Goal: Task Accomplishment & Management: Use online tool/utility

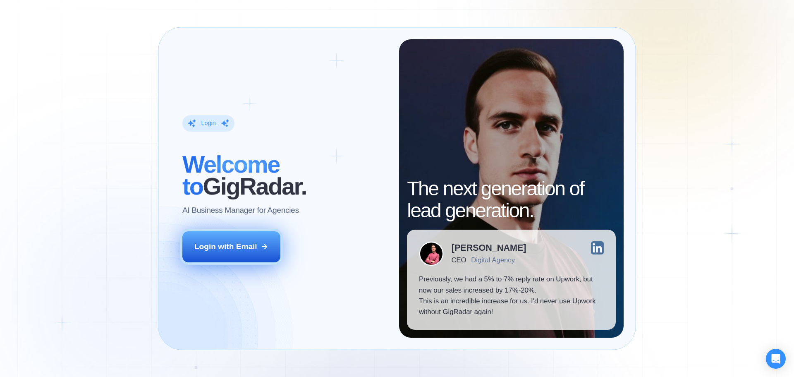
click at [239, 241] on button "Login with Email" at bounding box center [231, 246] width 98 height 31
click at [264, 241] on button "Login with Email" at bounding box center [231, 246] width 98 height 31
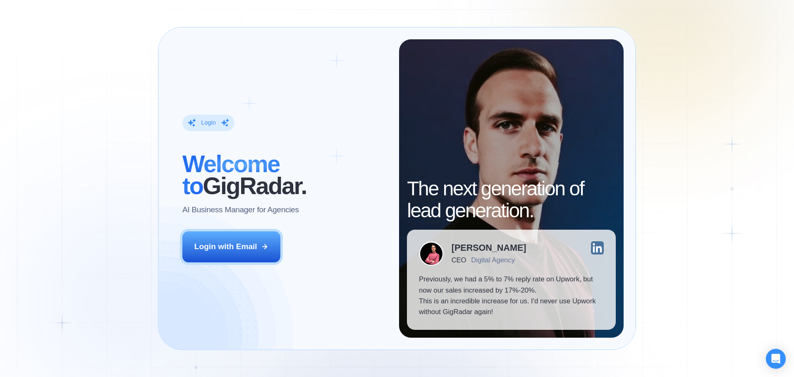
click at [223, 228] on div "Login ‍ Welcome to GigRadar. AI Business Manager for Agencies Login with Email" at bounding box center [284, 188] width 229 height 298
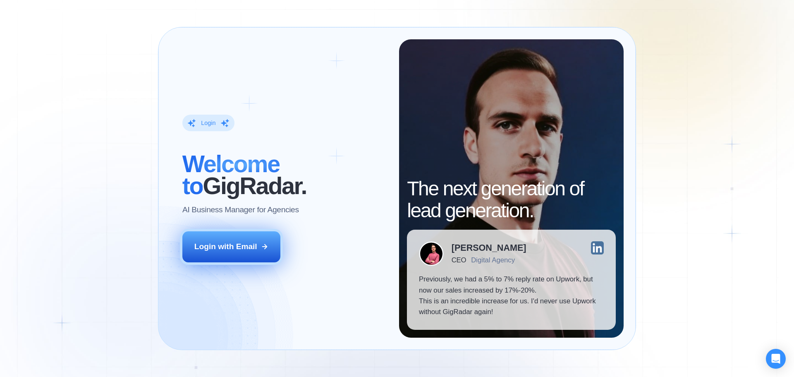
click at [224, 236] on button "Login with Email" at bounding box center [231, 246] width 98 height 31
click at [230, 249] on div "Login with Email" at bounding box center [225, 246] width 63 height 11
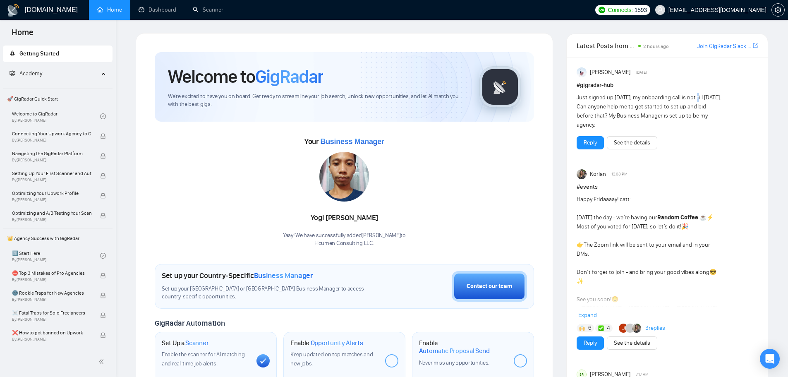
click at [700, 98] on div "Just signed up [DATE], my onboarding call is not till [DATE]. Can anyone help m…" at bounding box center [649, 111] width 145 height 36
click at [672, 108] on div "Just signed up [DATE], my onboarding call is not till [DATE]. Can anyone help m…" at bounding box center [649, 111] width 145 height 36
drag, startPoint x: 590, startPoint y: 106, endPoint x: 680, endPoint y: 110, distance: 90.3
click at [679, 110] on div "Just signed up yesterday, my onboarding call is not till Aug 26. Can anyone hel…" at bounding box center [649, 111] width 145 height 36
click at [671, 113] on div "Just signed up yesterday, my onboarding call is not till Aug 26. Can anyone hel…" at bounding box center [649, 111] width 145 height 36
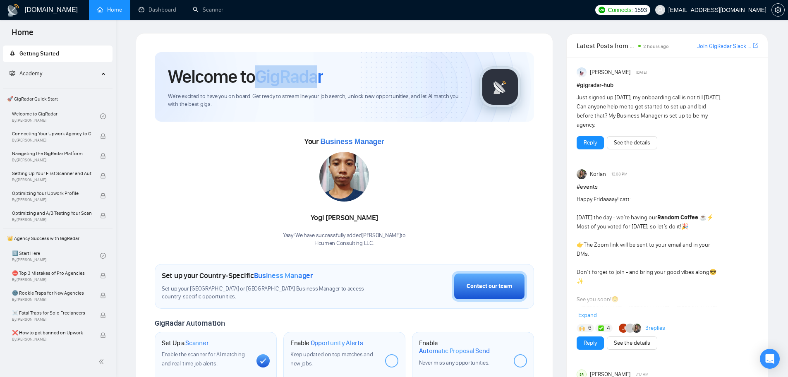
drag, startPoint x: 252, startPoint y: 77, endPoint x: 321, endPoint y: 79, distance: 68.7
click at [321, 79] on h1 "Welcome to GigRadar" at bounding box center [245, 76] width 155 height 22
click at [265, 83] on span "GigRadar" at bounding box center [289, 76] width 68 height 22
click at [57, 69] on span "Academy" at bounding box center [54, 73] width 89 height 17
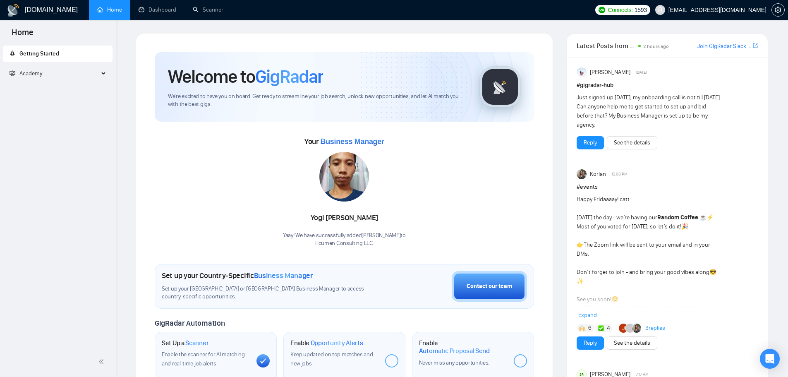
click at [56, 74] on span "Academy" at bounding box center [54, 73] width 89 height 17
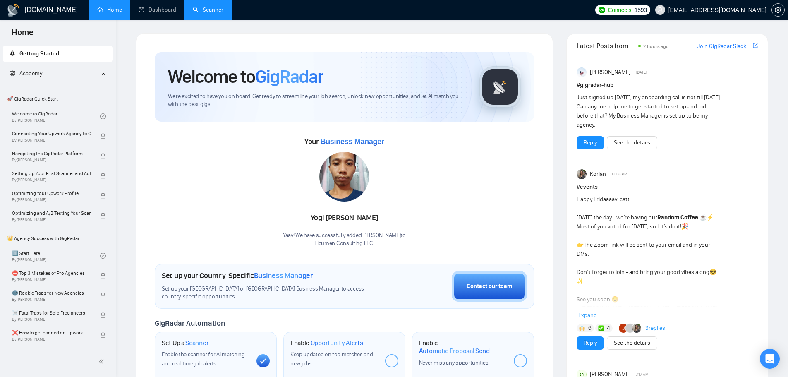
click at [220, 10] on link "Scanner" at bounding box center [208, 9] width 31 height 7
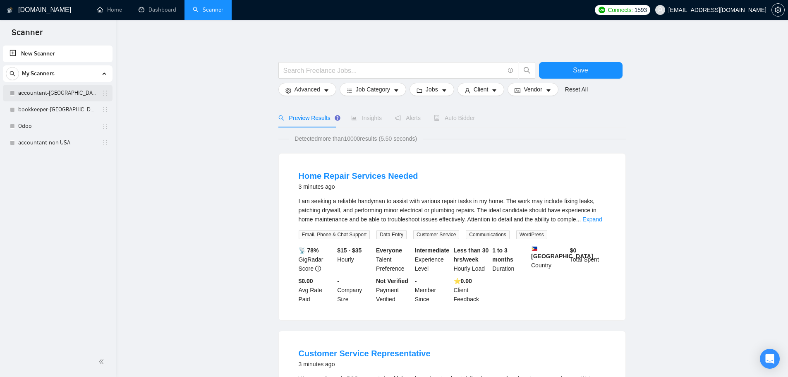
click at [59, 96] on link "accountant-USA" at bounding box center [57, 93] width 79 height 17
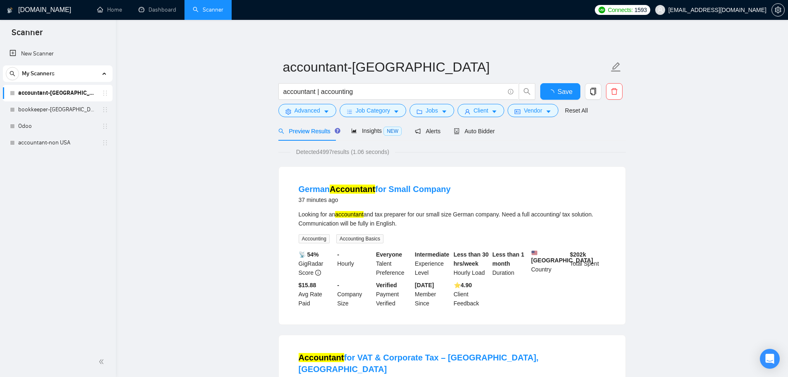
click at [49, 53] on link "New Scanner" at bounding box center [58, 54] width 96 height 17
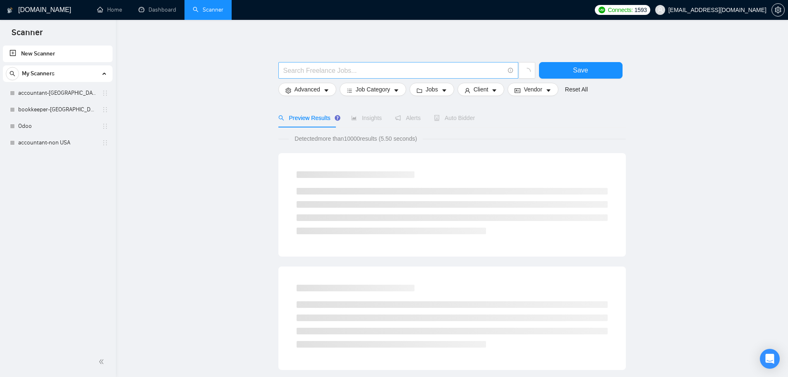
click at [310, 70] on input "text" at bounding box center [393, 70] width 221 height 10
type input "CFO | "Chief Financial Officer" | Controller"
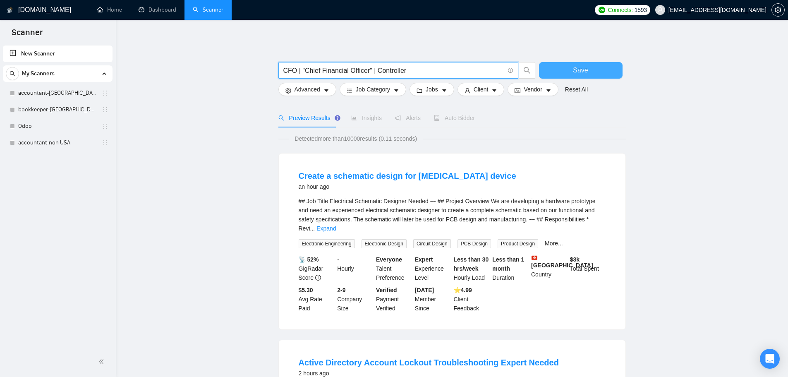
click at [565, 76] on button "Save" at bounding box center [581, 70] width 84 height 17
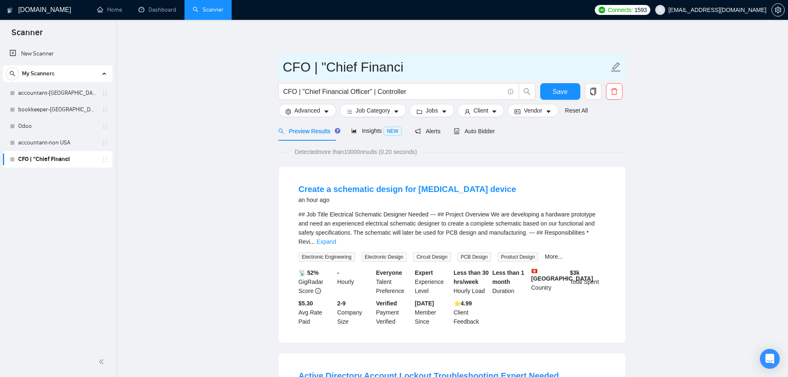
drag, startPoint x: 410, startPoint y: 68, endPoint x: 261, endPoint y: 88, distance: 150.3
type input "FC & CFO"
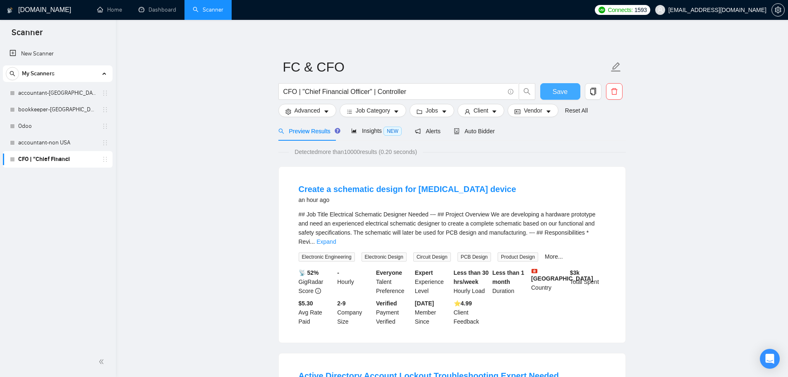
click at [572, 92] on button "Save" at bounding box center [560, 91] width 40 height 17
click at [424, 95] on input "CFO | "Chief Financial Officer" | Controller" at bounding box center [393, 91] width 221 height 10
click at [478, 89] on input "CFO | "Chief Financial Officer" | Controller" at bounding box center [393, 91] width 221 height 10
click at [508, 89] on icon "info-circle" at bounding box center [510, 91] width 5 height 5
click at [438, 93] on input "CFO | "Chief Financial Officer" | Controller" at bounding box center [393, 91] width 221 height 10
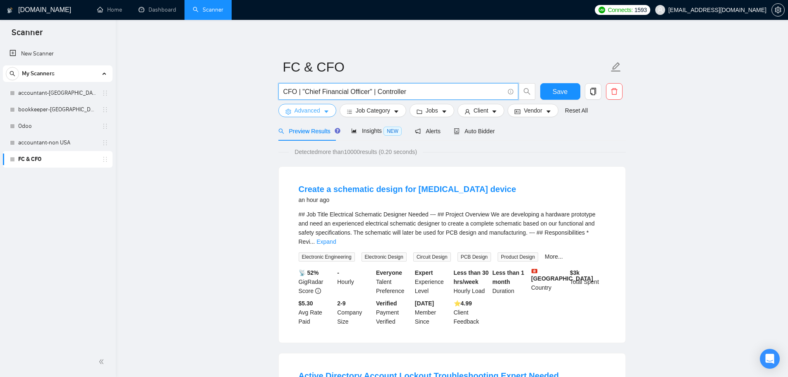
click at [321, 112] on button "Advanced" at bounding box center [307, 110] width 58 height 13
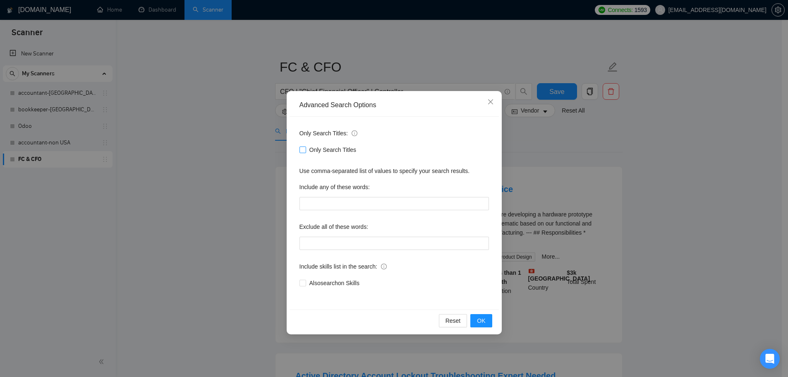
click at [318, 150] on span "Only Search Titles" at bounding box center [333, 149] width 54 height 9
click at [305, 150] on input "Only Search Titles" at bounding box center [303, 149] width 6 height 6
checkbox input "true"
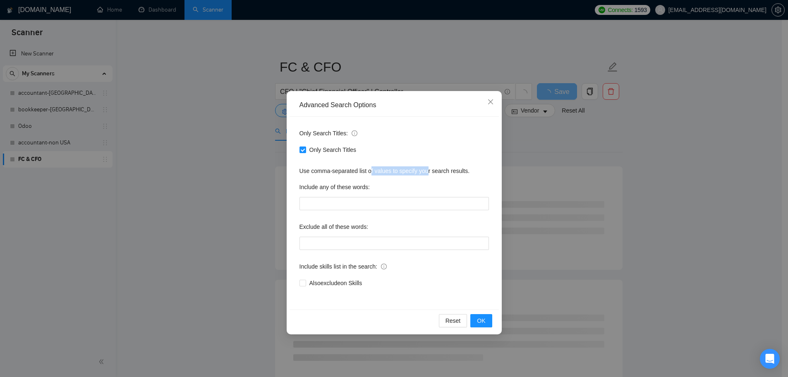
drag, startPoint x: 375, startPoint y: 171, endPoint x: 432, endPoint y: 170, distance: 57.1
click at [432, 170] on div "Use comma-separated list of values to specify your search results." at bounding box center [394, 170] width 189 height 9
click at [432, 169] on div "Use comma-separated list of values to specify your search results." at bounding box center [394, 170] width 189 height 9
drag, startPoint x: 375, startPoint y: 170, endPoint x: 466, endPoint y: 177, distance: 91.2
click at [466, 177] on div "Only Search Titles: Only Search Titles Use comma-separated list of values to sp…" at bounding box center [394, 213] width 209 height 193
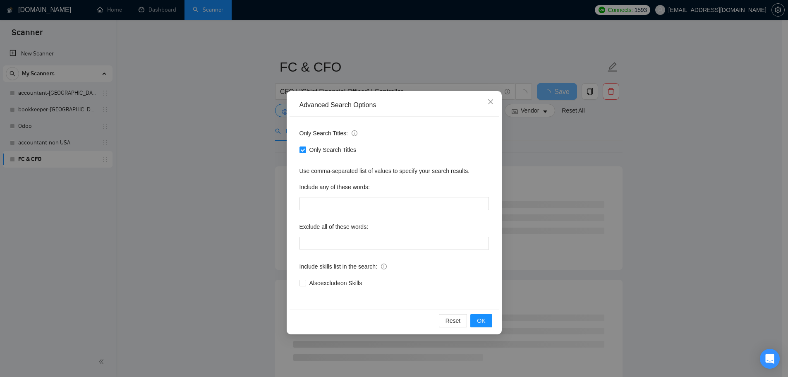
click at [441, 182] on div "Include any of these words:" at bounding box center [394, 188] width 189 height 17
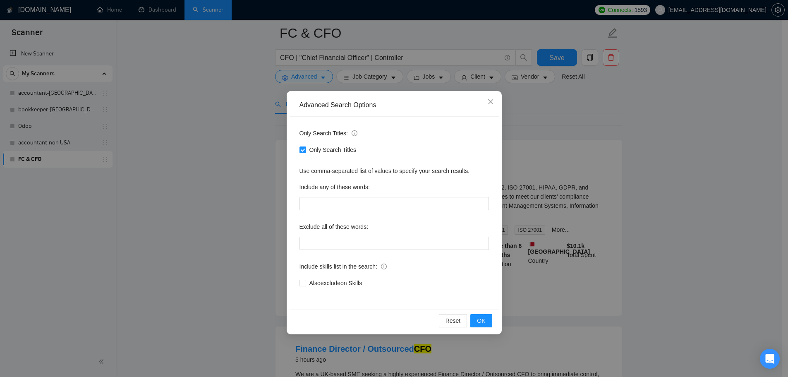
scroll to position [41, 0]
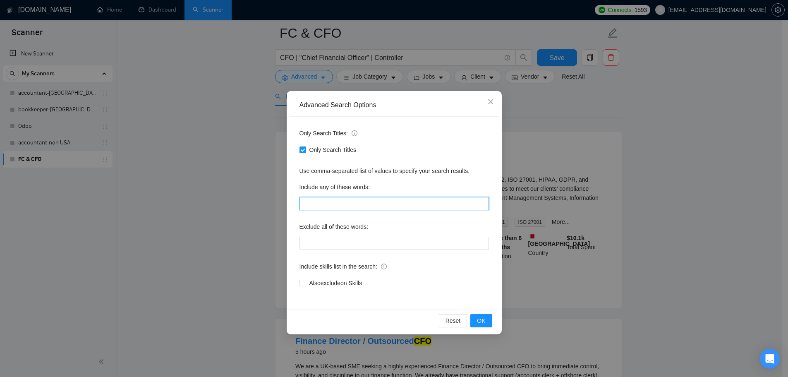
click at [332, 202] on input "text" at bounding box center [394, 203] width 189 height 13
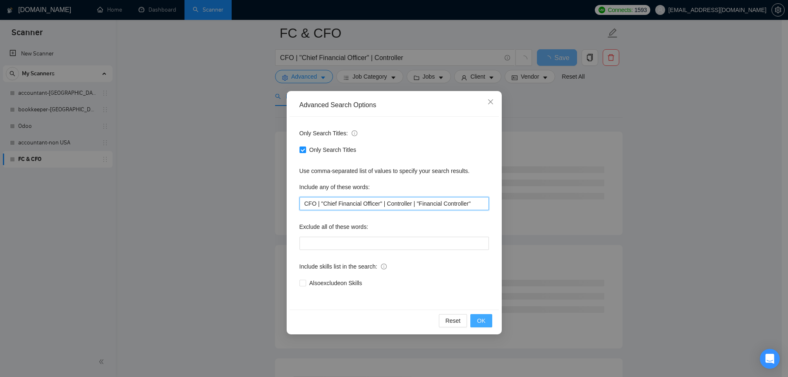
type input "CFO | "Chief Financial Officer" | Controller | "Financial Controller""
click at [484, 326] on button "OK" at bounding box center [481, 320] width 22 height 13
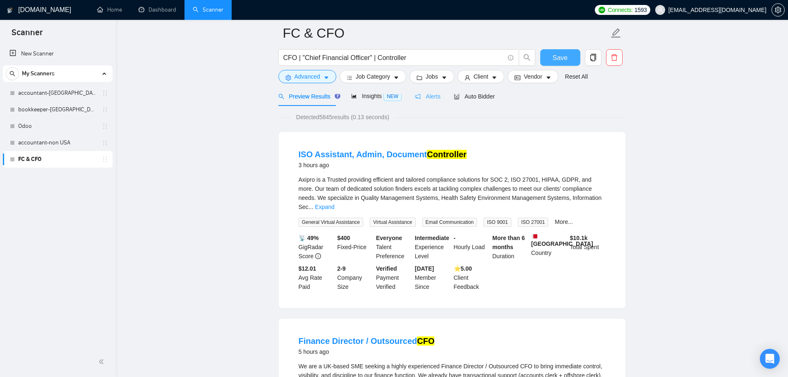
drag, startPoint x: 554, startPoint y: 60, endPoint x: 428, endPoint y: 101, distance: 132.3
click at [554, 60] on span "Save" at bounding box center [560, 58] width 15 height 10
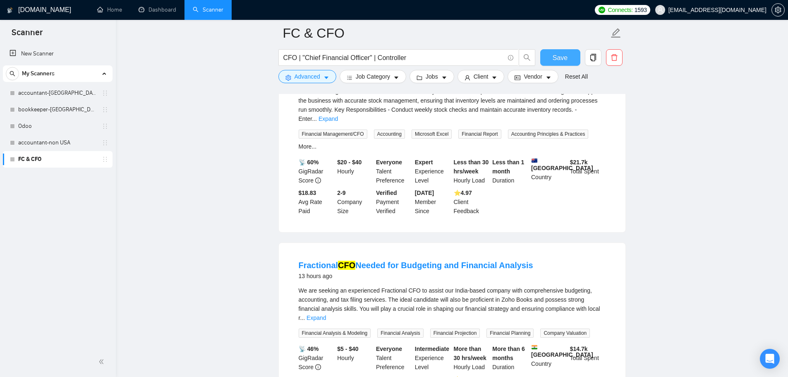
scroll to position [538, 0]
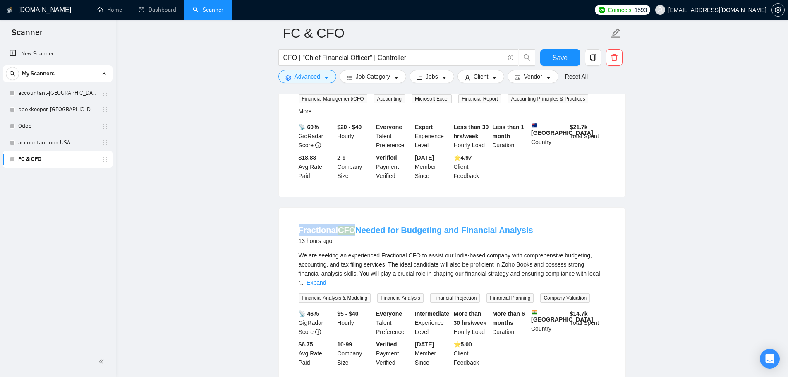
drag, startPoint x: 291, startPoint y: 208, endPoint x: 351, endPoint y: 211, distance: 60.1
click at [351, 218] on li "Fractional CFO Needed for Budgeting and Financial Analysis 13 hours ago We are …" at bounding box center [452, 296] width 327 height 156
copy link "Fractional CFO"
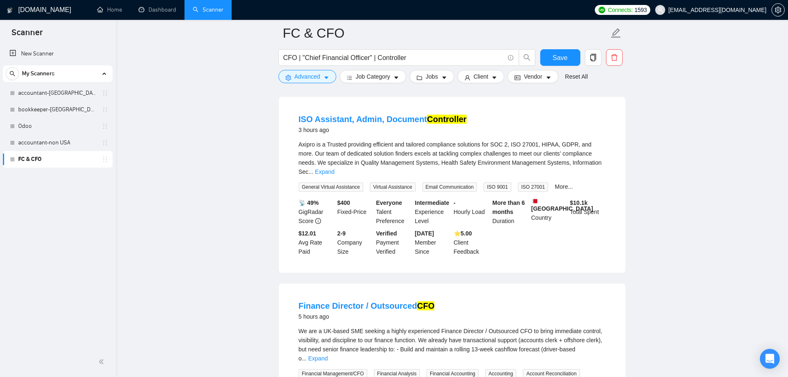
scroll to position [0, 0]
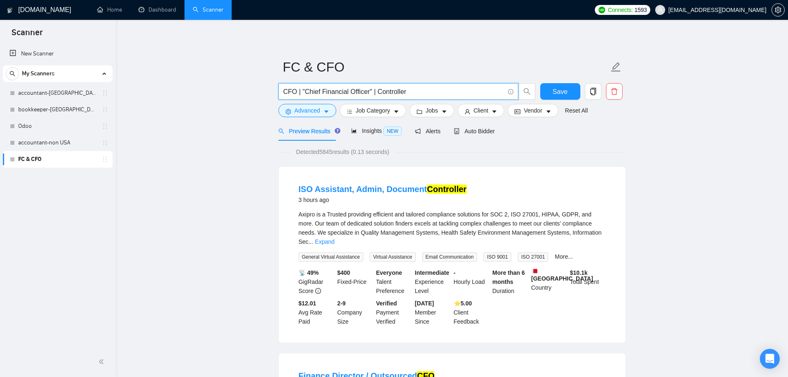
drag, startPoint x: 430, startPoint y: 88, endPoint x: 270, endPoint y: 92, distance: 160.6
click at [358, 107] on span "Job Category" at bounding box center [373, 110] width 34 height 9
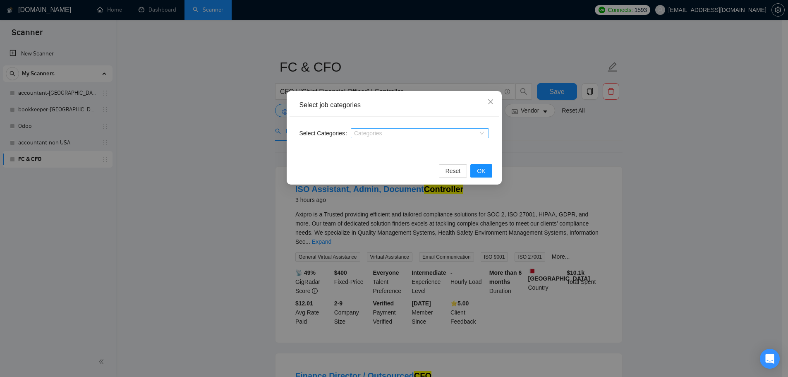
click at [368, 133] on div at bounding box center [416, 133] width 126 height 7
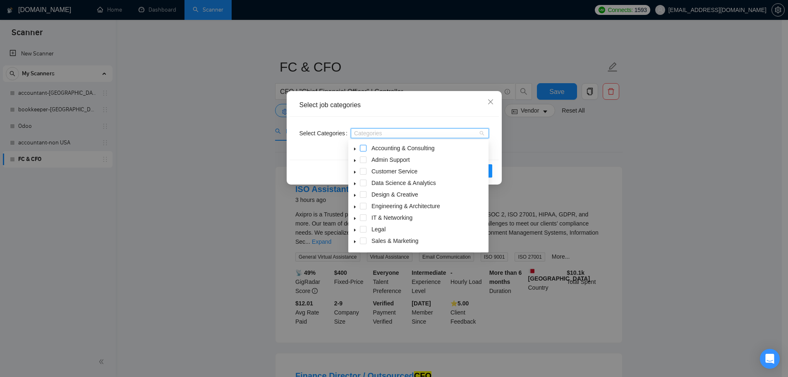
click at [364, 146] on span at bounding box center [363, 148] width 7 height 7
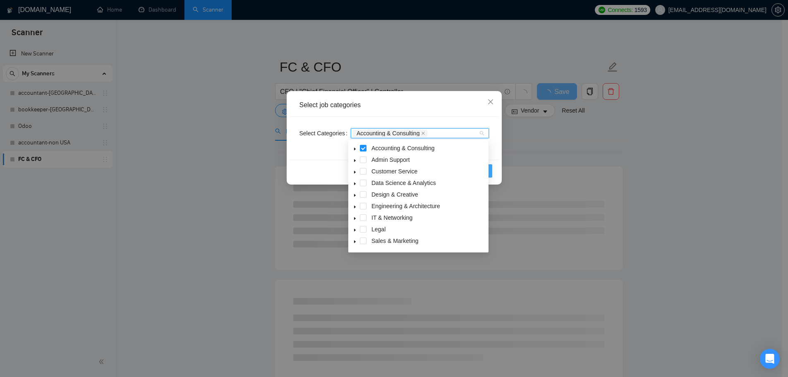
click at [491, 171] on button "OK" at bounding box center [481, 170] width 22 height 13
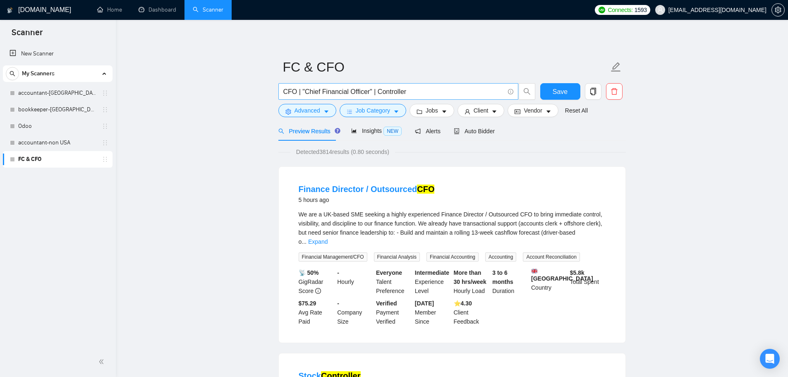
click at [375, 90] on input "CFO | "Chief Financial Officer" | Controller" at bounding box center [393, 91] width 221 height 10
type input "CFO | "Chief Financial Officer" | Controller"
click at [319, 113] on span "Advanced" at bounding box center [308, 110] width 26 height 9
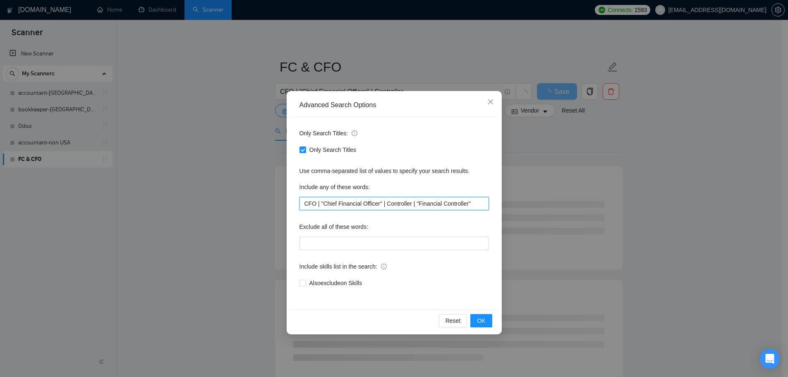
click at [400, 204] on input "CFO | "Chief Financial Officer" | Controller | "Financial Controller"" at bounding box center [394, 203] width 189 height 13
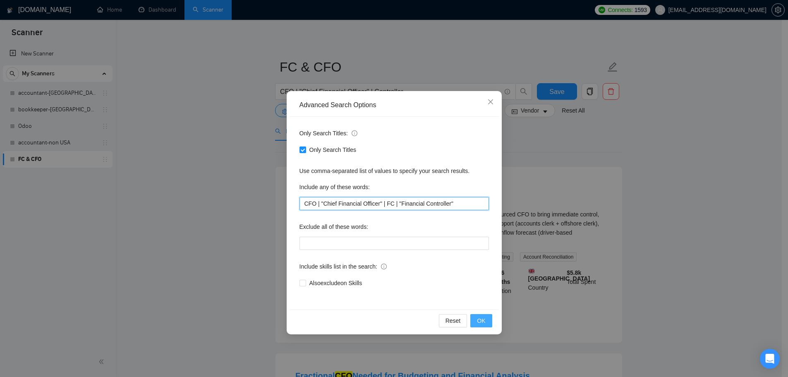
type input "CFO | "Chief Financial Officer" | FC | "Financial Controller""
click at [485, 324] on span "OK" at bounding box center [481, 320] width 8 height 9
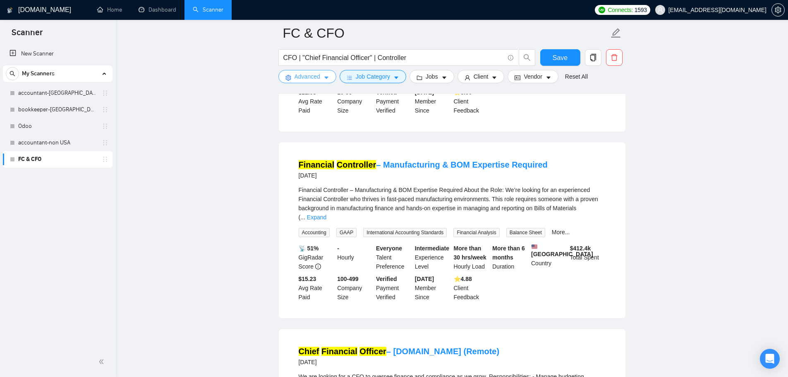
scroll to position [1655, 0]
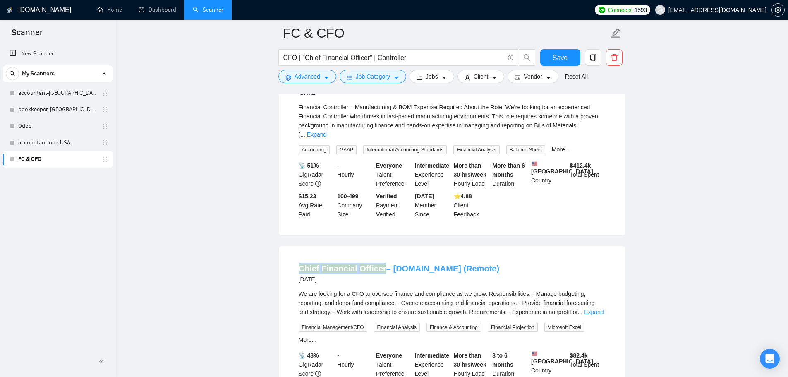
drag, startPoint x: 295, startPoint y: 232, endPoint x: 379, endPoint y: 227, distance: 84.1
click at [379, 256] on li "Chief Financial Officer – EducationShop.org (Remote) 3 days ago We are looking …" at bounding box center [452, 335] width 327 height 159
copy link "Chief Financial Officer"
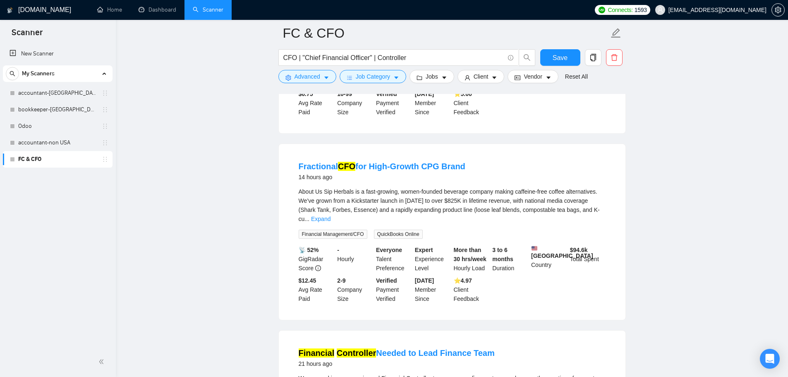
scroll to position [414, 0]
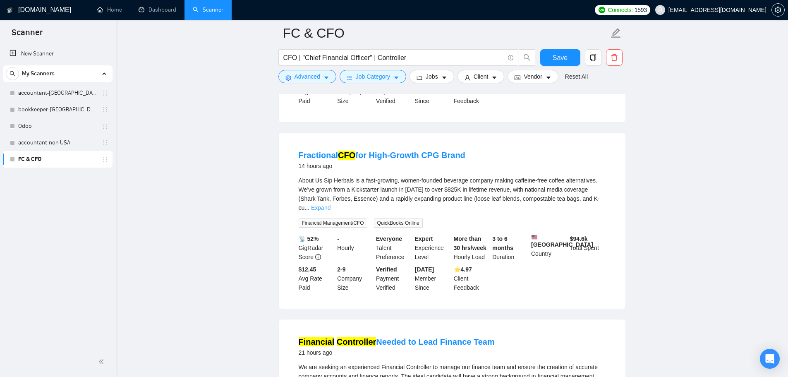
click at [331, 204] on link "Expand" at bounding box center [320, 207] width 19 height 7
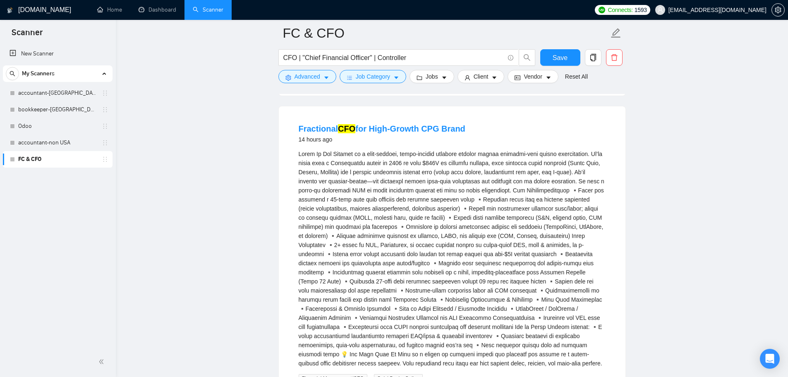
scroll to position [455, 0]
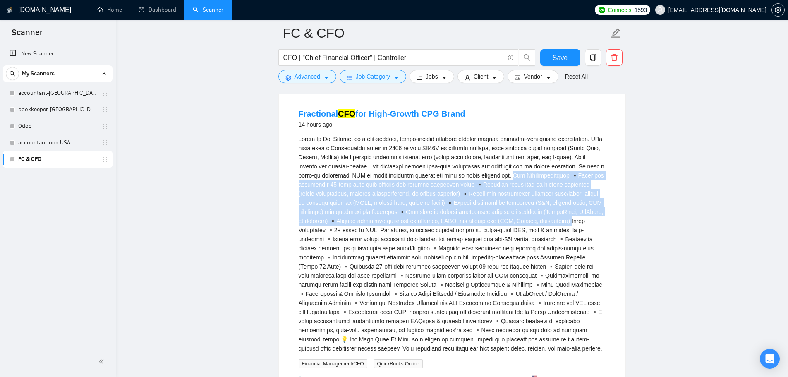
drag, startPoint x: 519, startPoint y: 161, endPoint x: 586, endPoint y: 206, distance: 81.0
click at [586, 206] on div "About Us\aSip Herbals is a fast-growing, women-founded beverage company making …" at bounding box center [452, 243] width 307 height 218
copy div "Key Responsibilities ▪️Build and maintain a 13-week cash flow forecast and mont…"
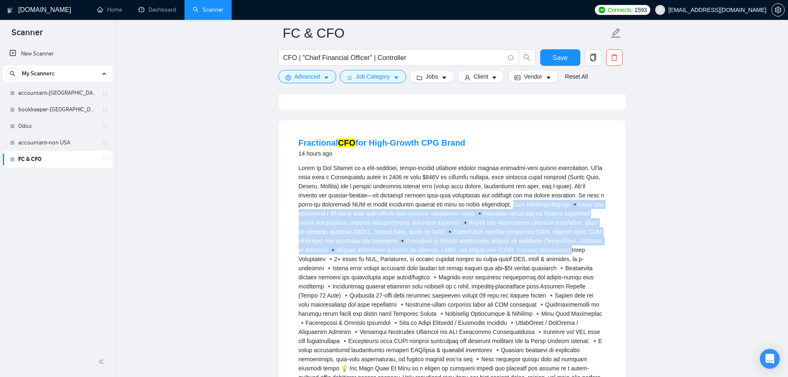
scroll to position [414, 0]
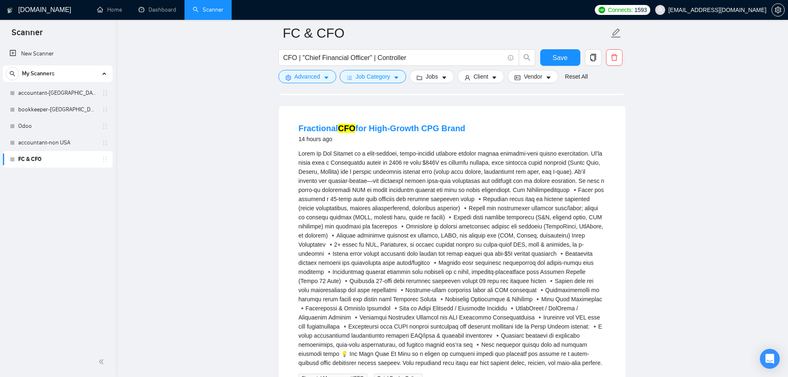
scroll to position [455, 0]
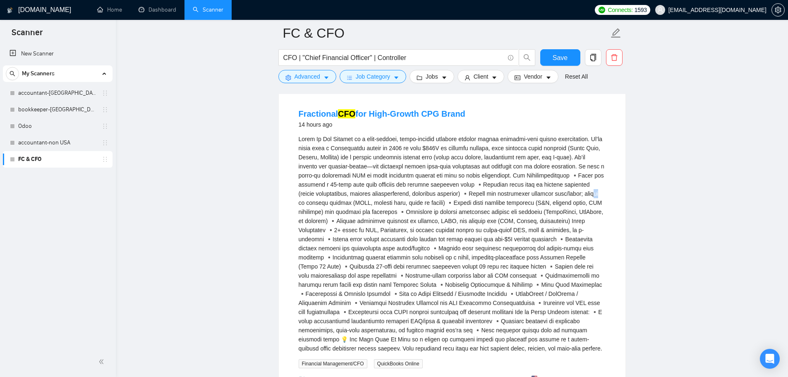
drag, startPoint x: 575, startPoint y: 176, endPoint x: 583, endPoint y: 182, distance: 9.8
click at [582, 180] on div "About Us\aSip Herbals is a fast-growing, women-founded beverage company making …" at bounding box center [452, 243] width 307 height 218
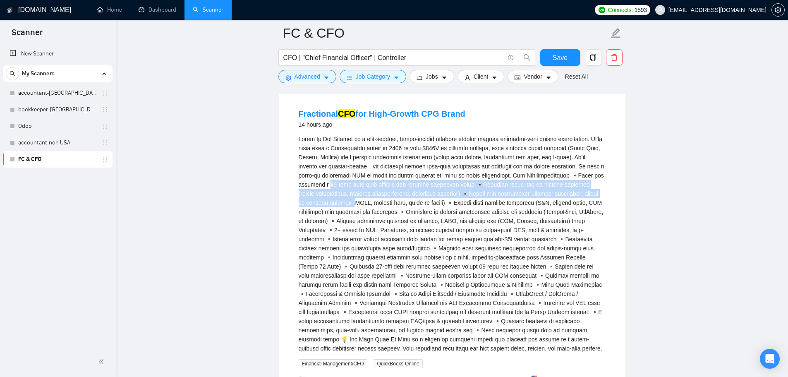
drag, startPoint x: 328, startPoint y: 174, endPoint x: 345, endPoint y: 191, distance: 24.9
click at [345, 191] on div "About Us\aSip Herbals is a fast-growing, women-founded beverage company making …" at bounding box center [452, 243] width 307 height 218
click at [348, 193] on div "About Us\aSip Herbals is a fast-growing, women-founded beverage company making …" at bounding box center [452, 243] width 307 height 218
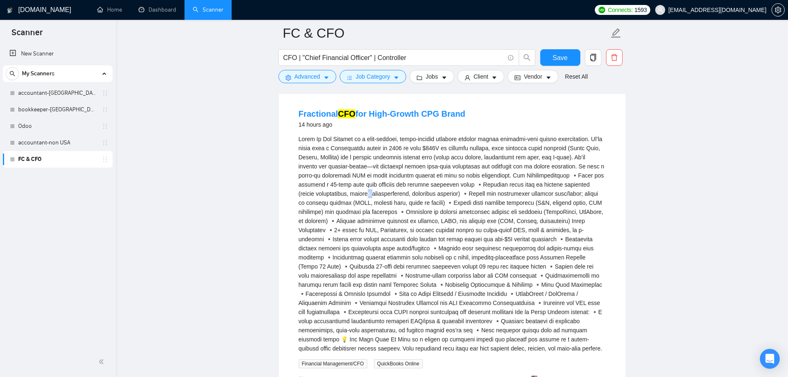
drag, startPoint x: 355, startPoint y: 183, endPoint x: 381, endPoint y: 191, distance: 27.9
click at [369, 187] on div "About Us\aSip Herbals is a fast-growing, women-founded beverage company making …" at bounding box center [452, 243] width 307 height 218
click at [384, 205] on div "About Us\aSip Herbals is a fast-growing, women-founded beverage company making …" at bounding box center [452, 243] width 307 height 218
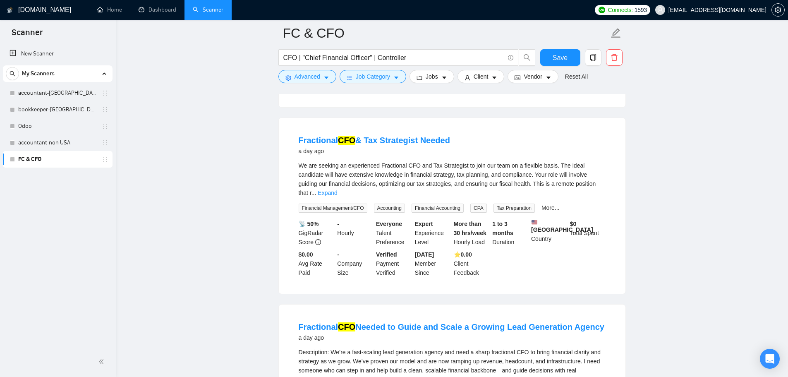
scroll to position [1117, 0]
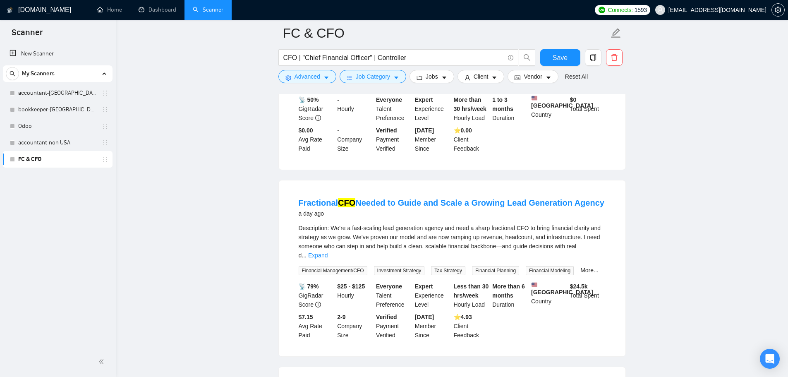
click at [402, 225] on span "Description: We’re a fast-scaling lead generation agency and need a sharp fract…" at bounding box center [450, 242] width 302 height 34
click at [328, 252] on link "Expand" at bounding box center [317, 255] width 19 height 7
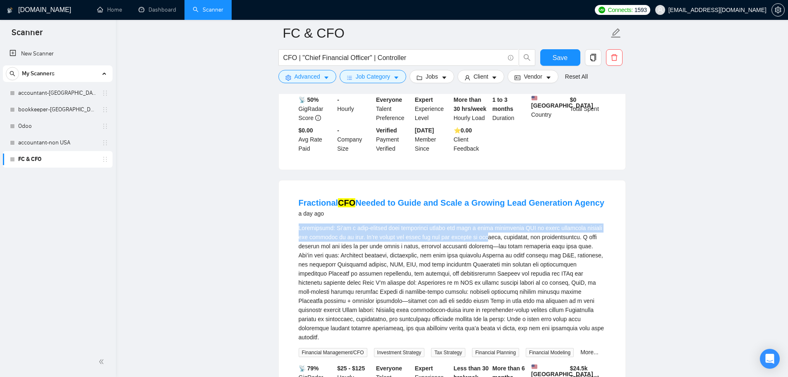
drag, startPoint x: 383, startPoint y: 197, endPoint x: 491, endPoint y: 211, distance: 109.0
click at [491, 211] on li "Fractional CFO Needed to Guide and Scale a Growing Lead Generation Agency a day…" at bounding box center [452, 309] width 327 height 238
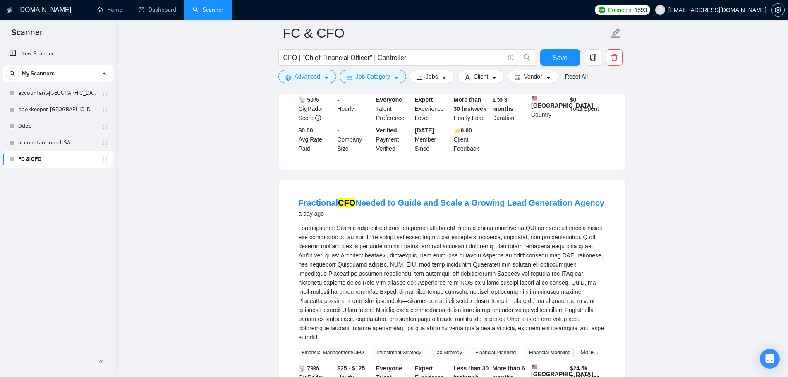
click at [295, 257] on li "Fractional CFO Needed to Guide and Scale a Growing Lead Generation Agency a day…" at bounding box center [452, 309] width 327 height 238
drag, startPoint x: 301, startPoint y: 215, endPoint x: 461, endPoint y: 217, distance: 160.1
click at [461, 223] on div "Description:\aWe’re a fast-scaling lead generation agency and need a sharp frac…" at bounding box center [452, 282] width 307 height 118
click at [462, 249] on div "Description:\aWe’re a fast-scaling lead generation agency and need a sharp frac…" at bounding box center [452, 282] width 307 height 118
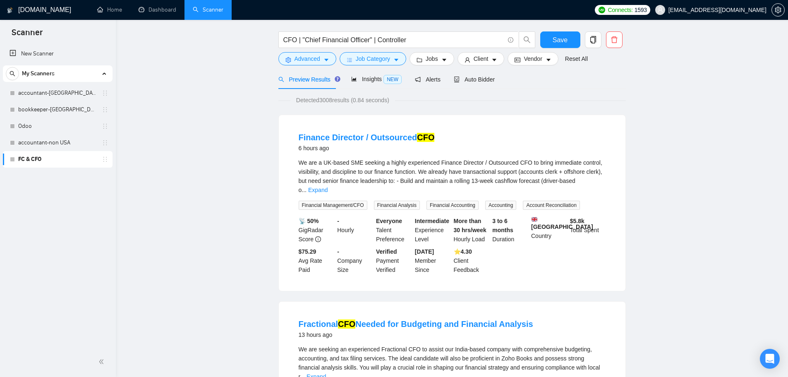
scroll to position [0, 0]
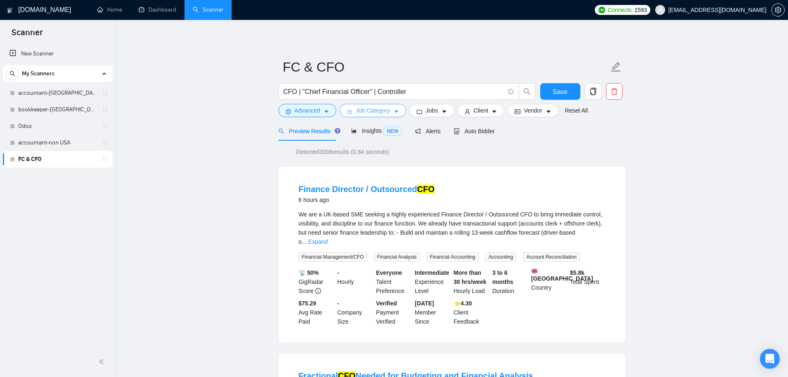
click at [387, 112] on span "Job Category" at bounding box center [373, 110] width 34 height 9
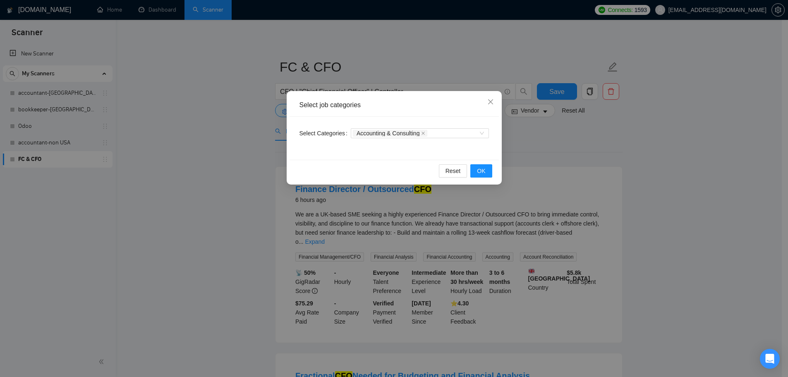
click at [225, 184] on div "Select job categories Select Categories Accounting & Consulting Reset OK" at bounding box center [394, 188] width 788 height 377
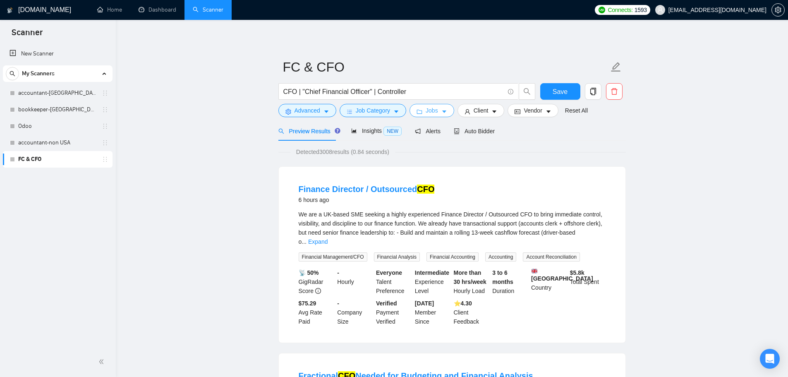
click at [424, 112] on button "Jobs" at bounding box center [432, 110] width 45 height 13
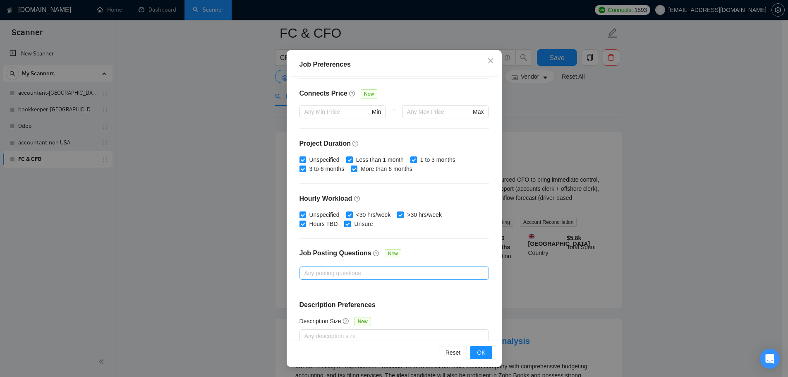
scroll to position [202, 0]
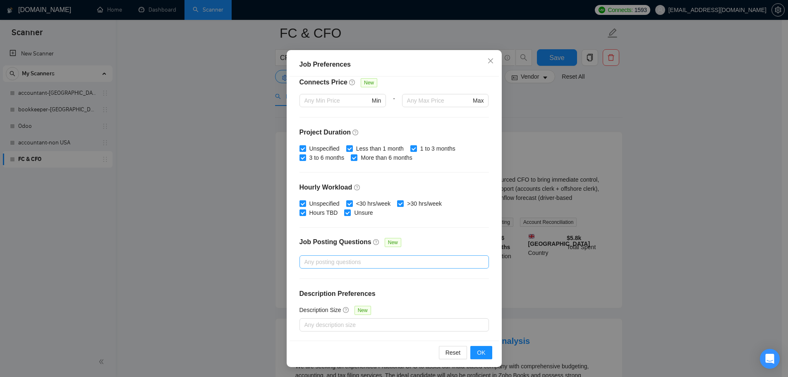
click at [336, 263] on div at bounding box center [390, 262] width 177 height 10
click at [329, 235] on div "Budget Project Type All Fixed Price Hourly Rate Fixed Price Budget $ Min - $ Ma…" at bounding box center [394, 209] width 209 height 264
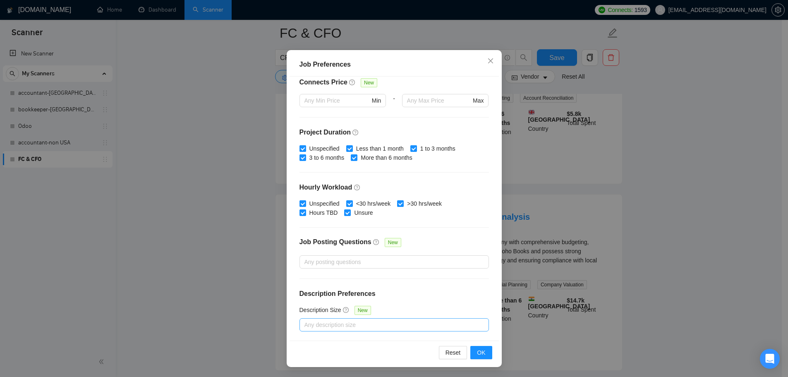
click at [324, 322] on div at bounding box center [390, 325] width 177 height 10
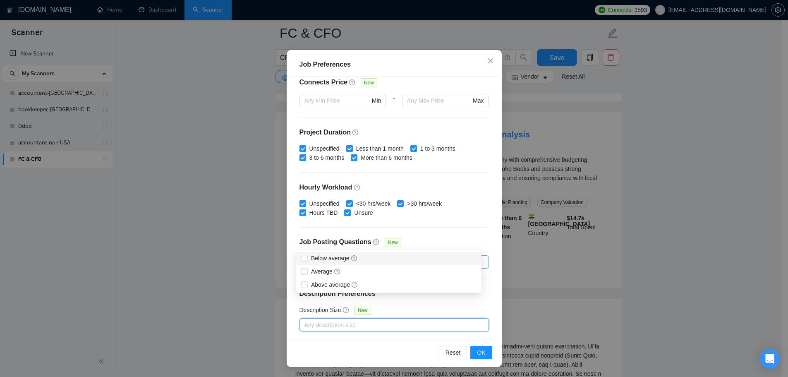
scroll to position [248, 0]
click at [347, 324] on div at bounding box center [390, 325] width 177 height 10
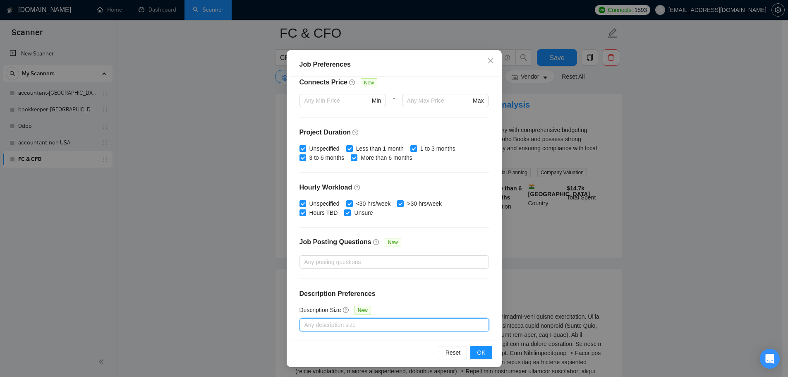
scroll to position [331, 0]
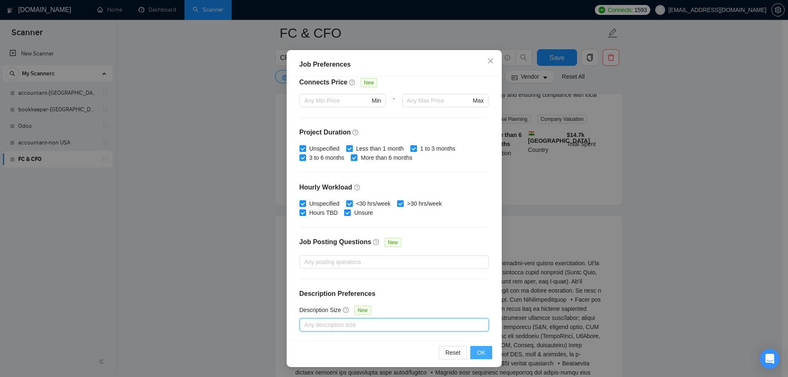
click at [470, 350] on button "OK" at bounding box center [481, 352] width 22 height 13
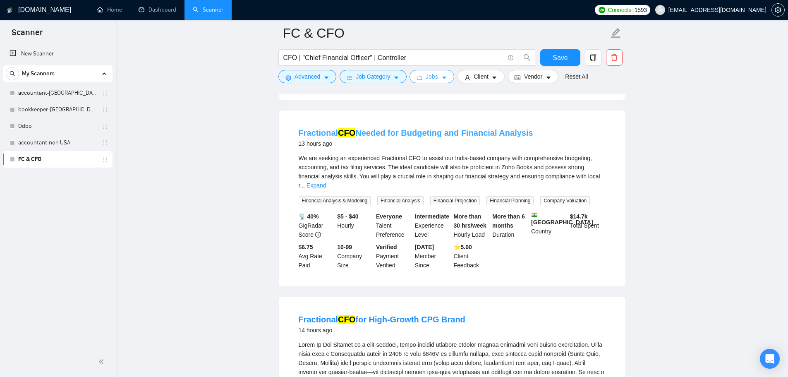
scroll to position [248, 0]
click at [435, 79] on span "Jobs" at bounding box center [432, 76] width 12 height 9
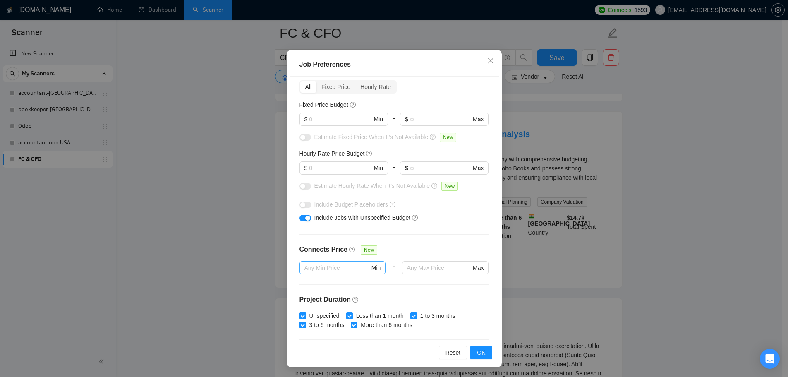
scroll to position [0, 0]
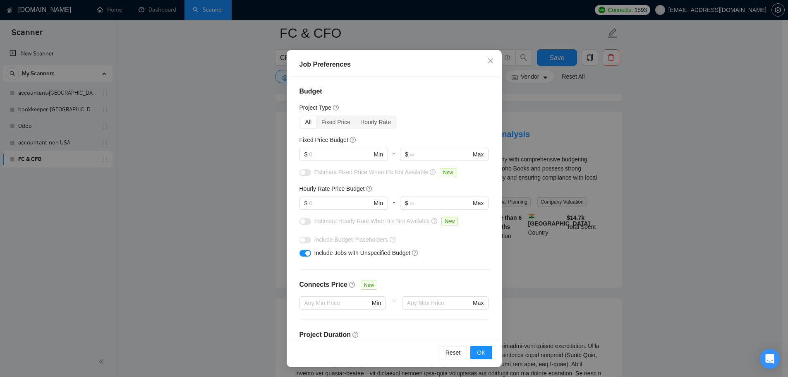
click at [256, 225] on div "Job Preferences Budget Project Type All Fixed Price Hourly Rate Fixed Price Bud…" at bounding box center [394, 188] width 788 height 377
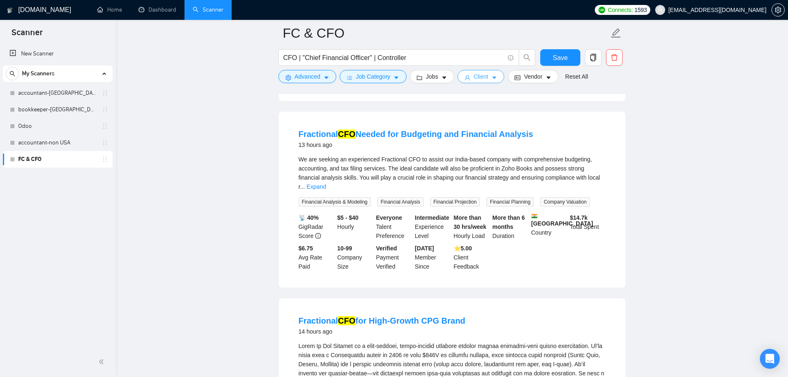
click at [478, 75] on span "Client" at bounding box center [481, 76] width 15 height 9
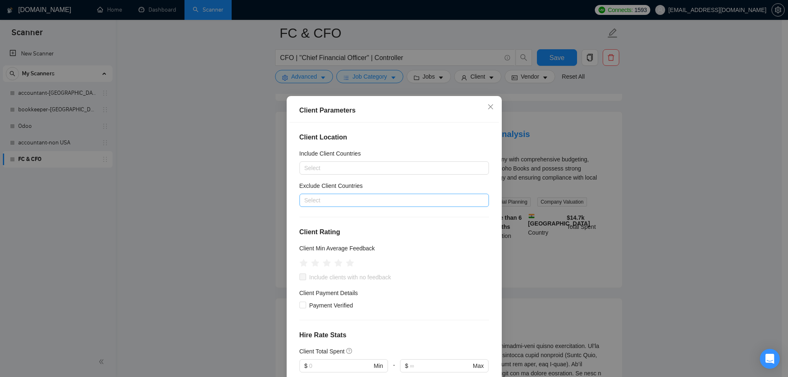
click at [323, 197] on div at bounding box center [390, 200] width 177 height 10
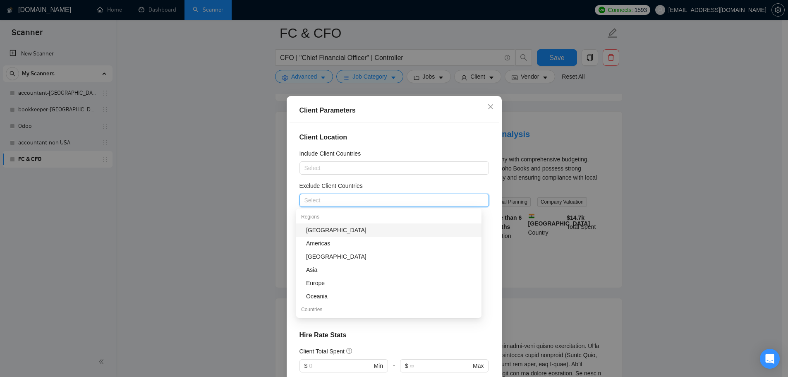
click at [329, 231] on div "Africa" at bounding box center [391, 229] width 170 height 9
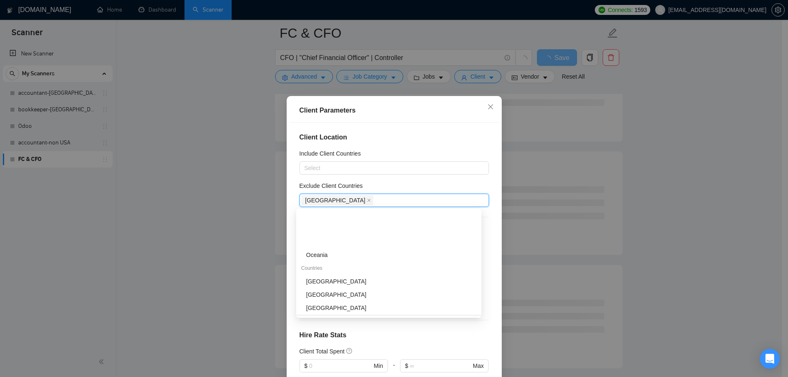
scroll to position [83, 0]
click at [329, 267] on div "India" at bounding box center [391, 266] width 170 height 9
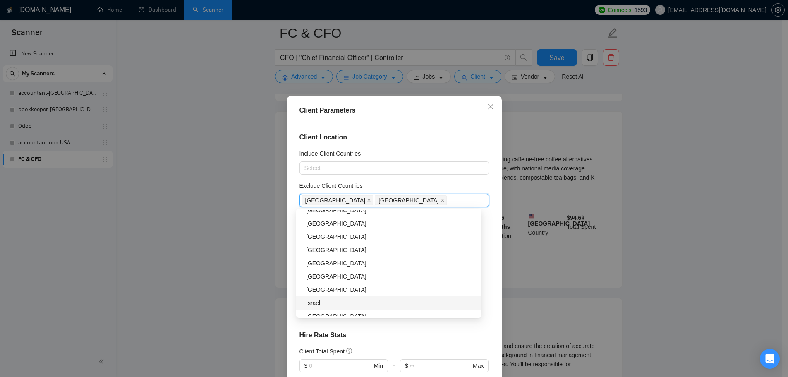
click at [332, 300] on div "Israel" at bounding box center [391, 302] width 170 height 9
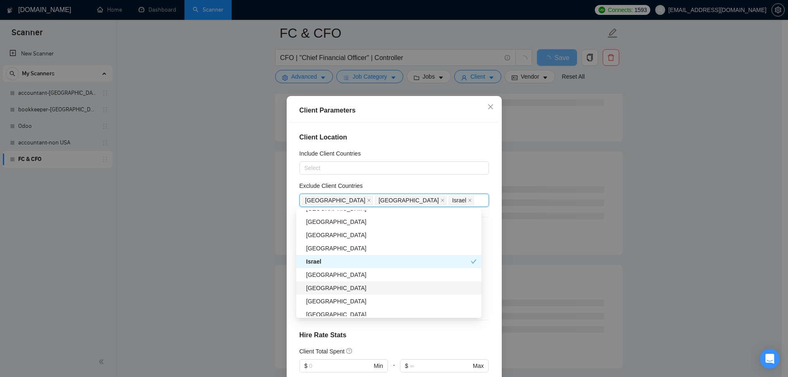
click at [332, 290] on div "Philippines" at bounding box center [391, 287] width 170 height 9
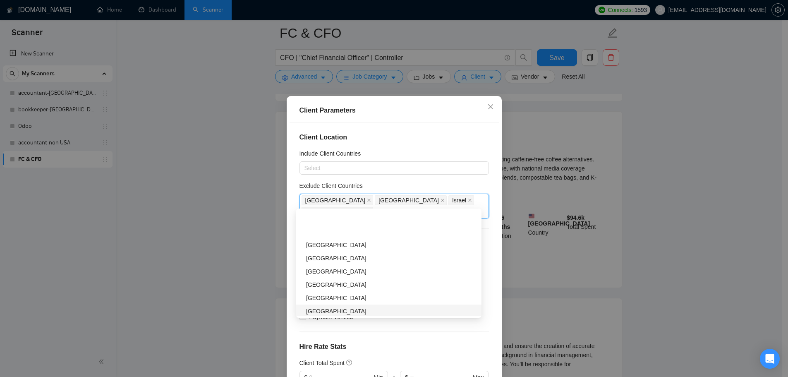
scroll to position [331, 0]
click at [340, 282] on div "Nigeria" at bounding box center [391, 282] width 170 height 9
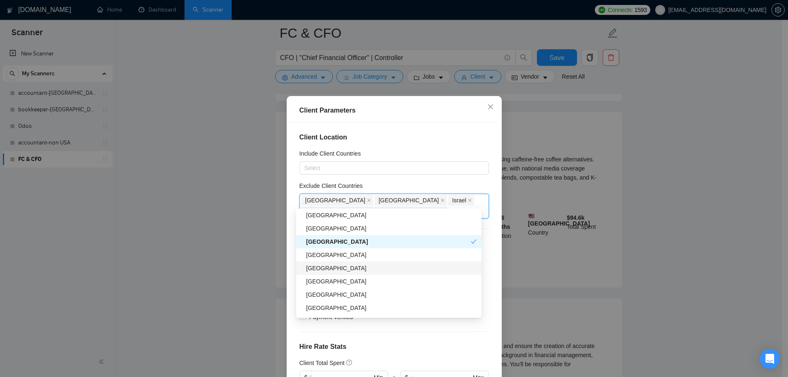
scroll to position [414, 0]
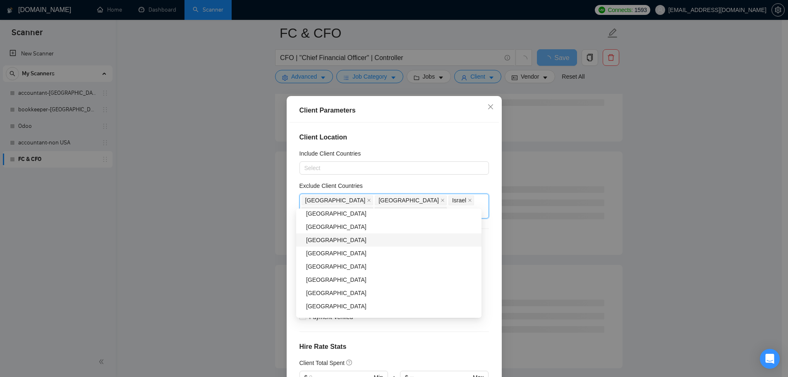
click at [338, 244] on div "South Africa" at bounding box center [391, 239] width 170 height 9
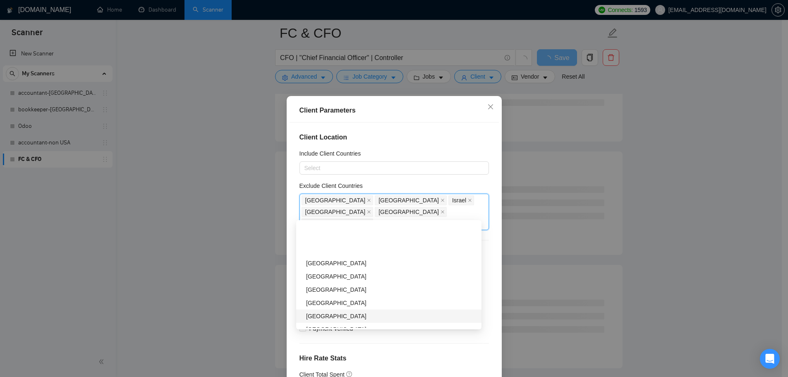
scroll to position [496, 0]
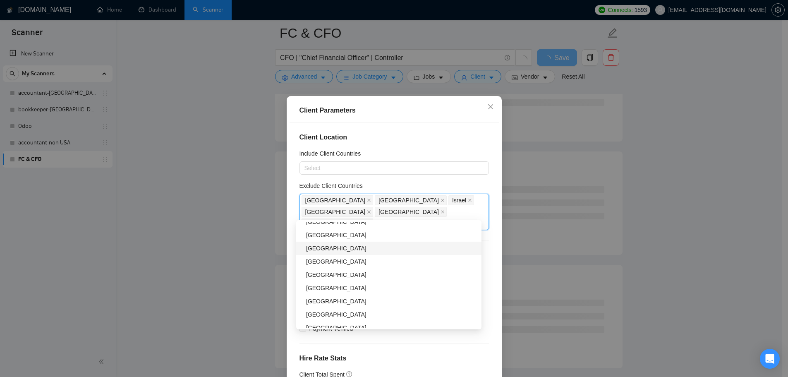
click at [335, 252] on div "Bangladesh" at bounding box center [391, 248] width 170 height 9
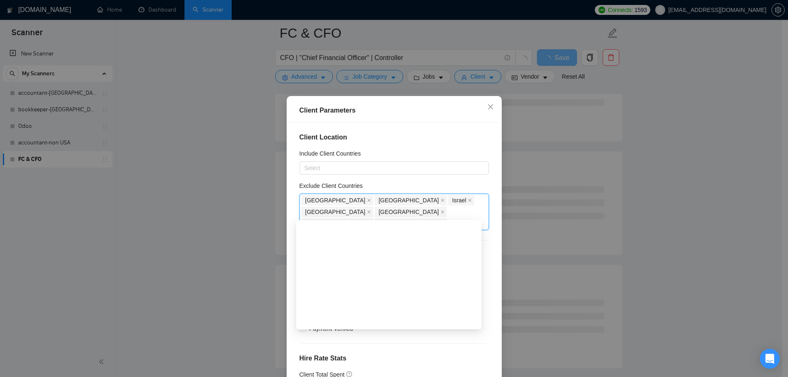
scroll to position [2234, 0]
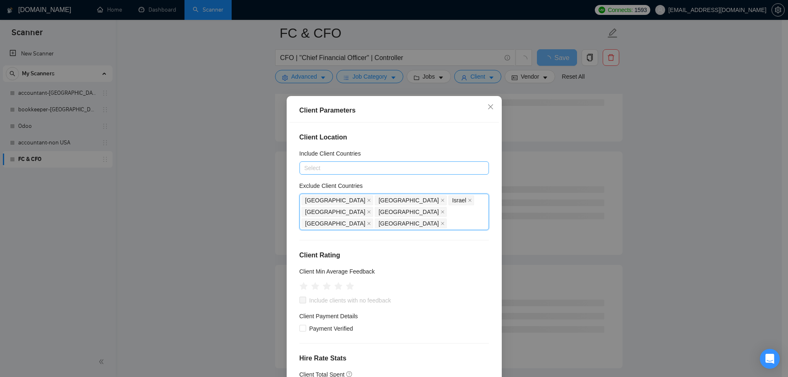
click at [340, 165] on div at bounding box center [390, 168] width 177 height 10
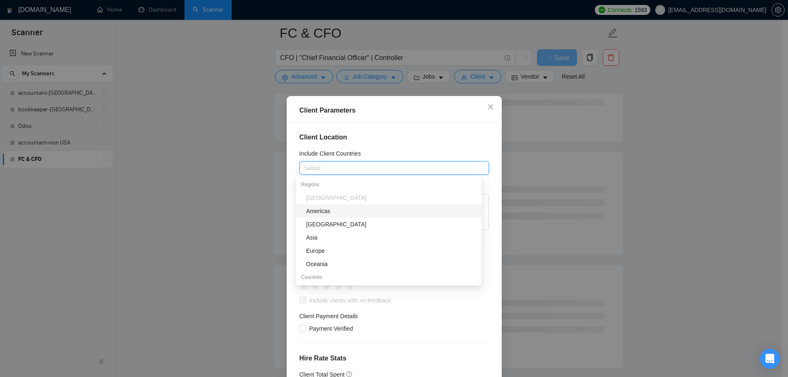
click at [327, 213] on div "Americas" at bounding box center [391, 210] width 170 height 9
click at [321, 253] on div "Europe" at bounding box center [391, 250] width 170 height 9
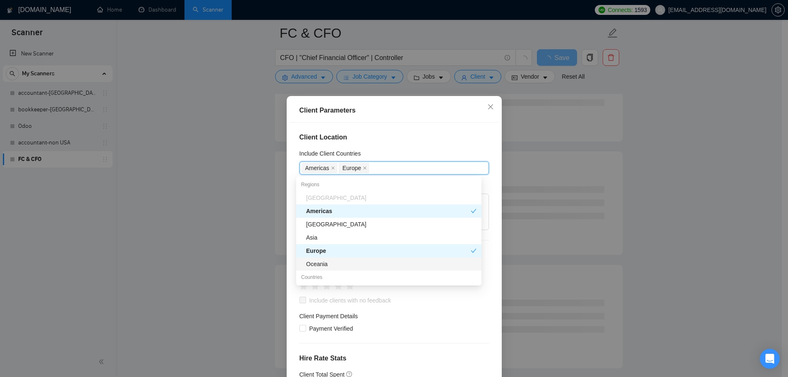
click at [321, 264] on div "Oceania" at bounding box center [391, 263] width 170 height 9
click at [415, 164] on div "Americas Europe Oceania" at bounding box center [390, 168] width 177 height 12
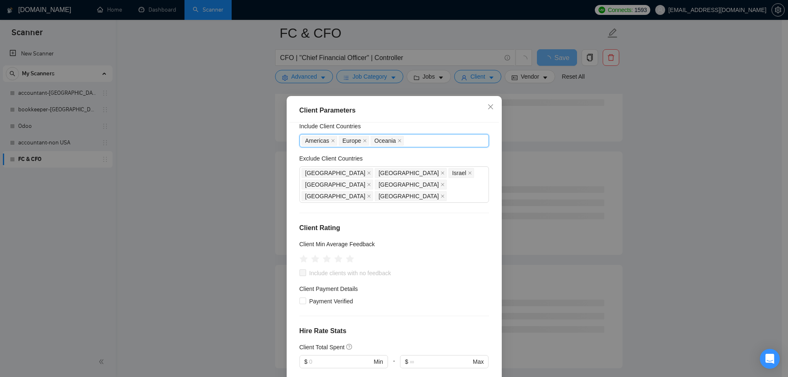
scroll to position [41, 0]
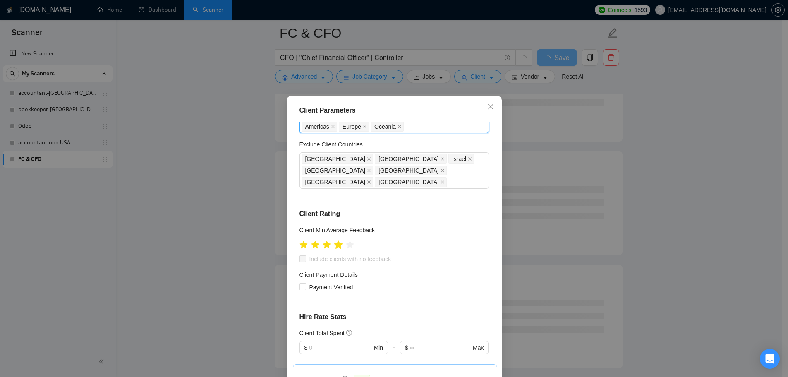
click at [336, 240] on icon "star" at bounding box center [338, 244] width 9 height 8
click at [353, 254] on div "Client Location Include Client Countries Americas Europe Oceania Exclude Client…" at bounding box center [394, 254] width 209 height 264
click at [355, 254] on span "Include clients with no feedback" at bounding box center [350, 258] width 89 height 9
click at [305, 255] on input "Include clients with no feedback" at bounding box center [303, 258] width 6 height 6
checkbox input "true"
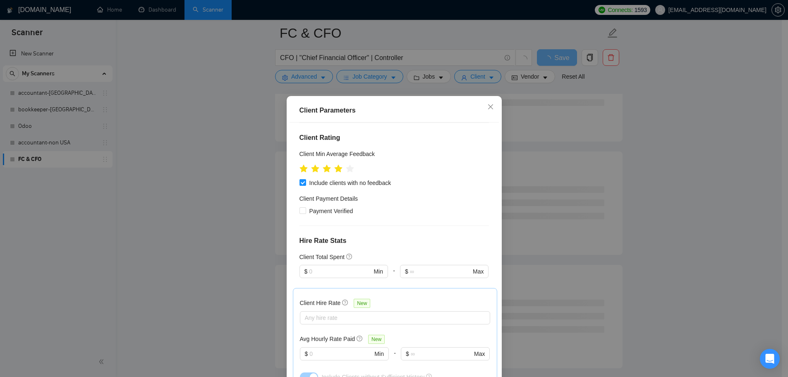
scroll to position [124, 0]
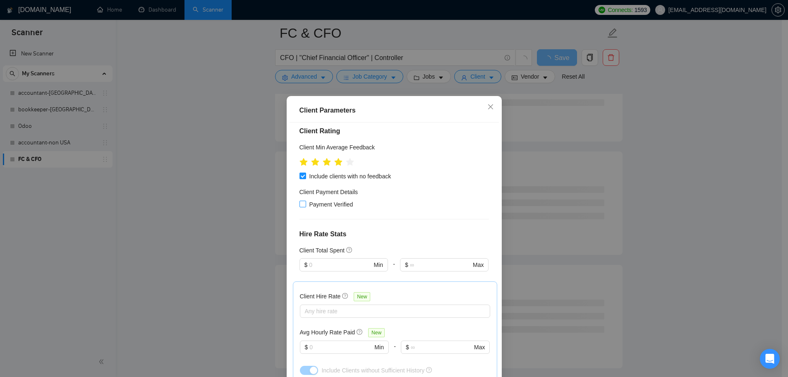
click at [334, 200] on span "Payment Verified" at bounding box center [331, 204] width 50 height 9
click at [305, 201] on input "Payment Verified" at bounding box center [303, 204] width 6 height 6
click at [334, 200] on span "Payment Verified" at bounding box center [331, 204] width 50 height 9
click at [305, 201] on input "Payment Verified" at bounding box center [303, 204] width 6 height 6
click at [343, 200] on span "Payment Verified" at bounding box center [331, 204] width 50 height 9
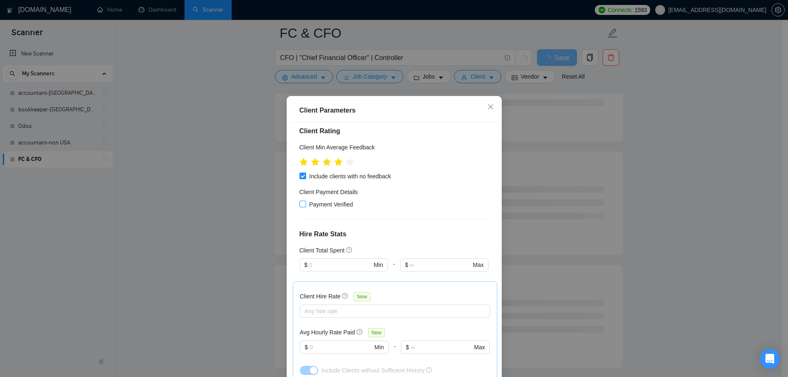
click at [305, 201] on input "Payment Verified" at bounding box center [303, 204] width 6 height 6
checkbox input "true"
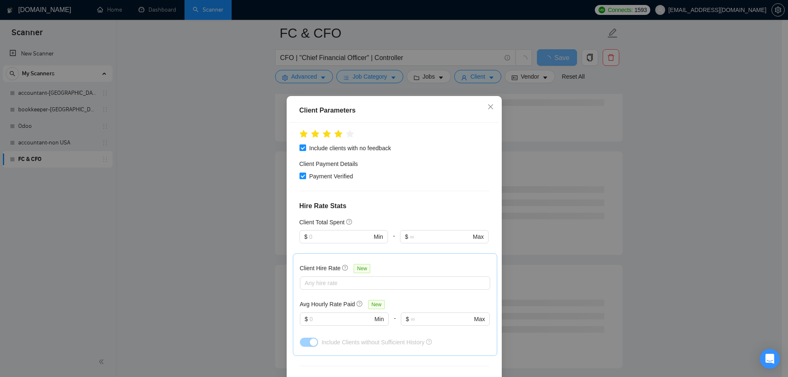
scroll to position [165, 0]
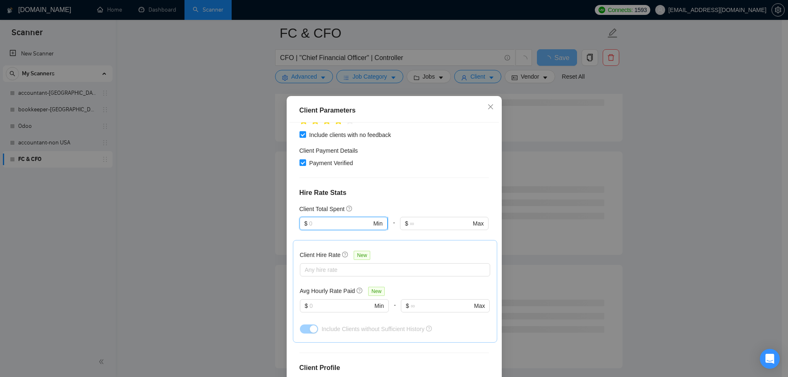
click at [348, 219] on input "text" at bounding box center [340, 223] width 62 height 9
click at [322, 254] on div "$1,000" at bounding box center [339, 254] width 77 height 9
type input "1000"
click at [404, 217] on span "$ Max" at bounding box center [444, 223] width 88 height 13
click at [434, 188] on h4 "Hire Rate Stats" at bounding box center [394, 193] width 189 height 10
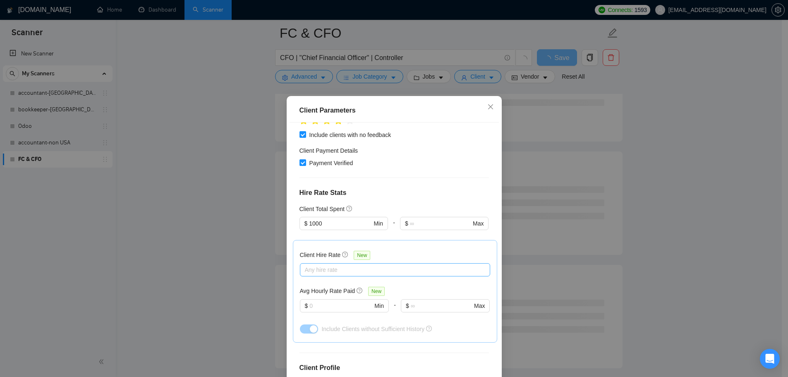
click at [320, 265] on div at bounding box center [391, 270] width 178 height 10
click at [318, 286] on span "Mid Rates" at bounding box center [325, 287] width 26 height 7
click at [307, 286] on input "Mid Rates" at bounding box center [305, 287] width 6 height 6
checkbox input "true"
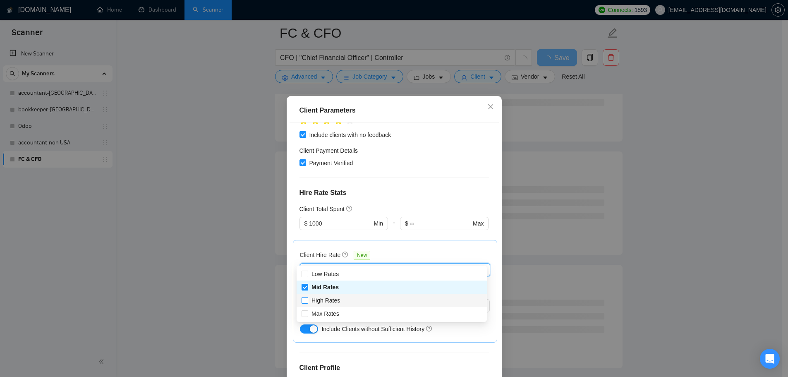
click at [316, 297] on span "High Rates" at bounding box center [326, 300] width 29 height 7
click at [307, 297] on input "High Rates" at bounding box center [305, 300] width 6 height 6
checkbox input "true"
click at [317, 312] on span "Max Rates" at bounding box center [326, 313] width 28 height 7
click at [307, 312] on input "Max Rates" at bounding box center [305, 313] width 6 height 6
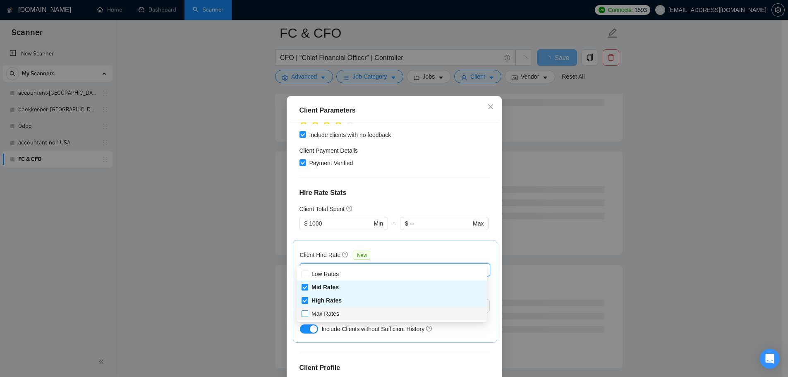
checkbox input "true"
click at [402, 188] on h4 "Hire Rate Stats" at bounding box center [394, 193] width 189 height 10
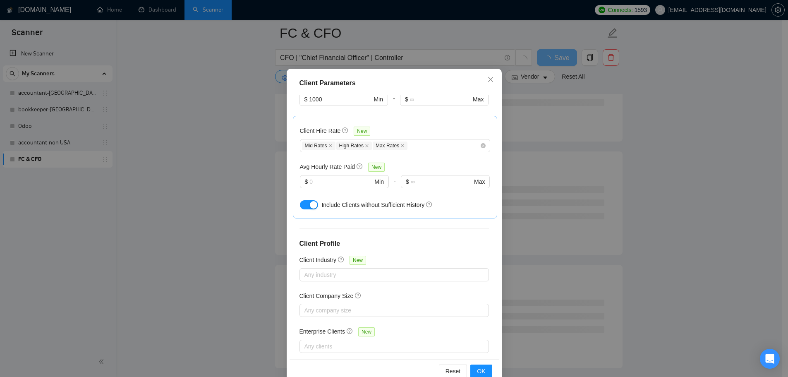
scroll to position [41, 0]
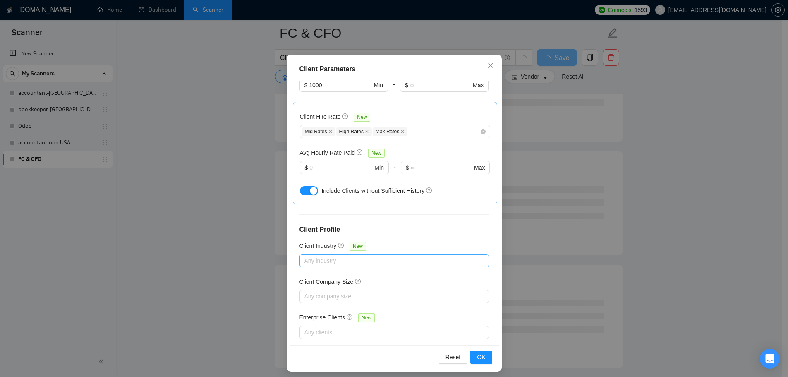
click at [330, 256] on div at bounding box center [390, 261] width 177 height 10
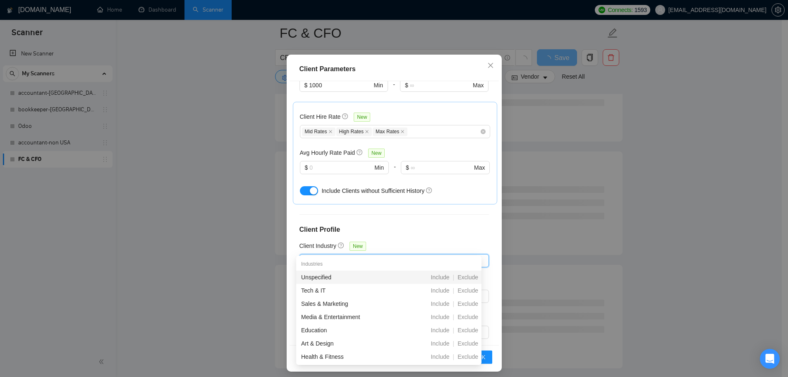
click at [330, 256] on div at bounding box center [390, 261] width 177 height 10
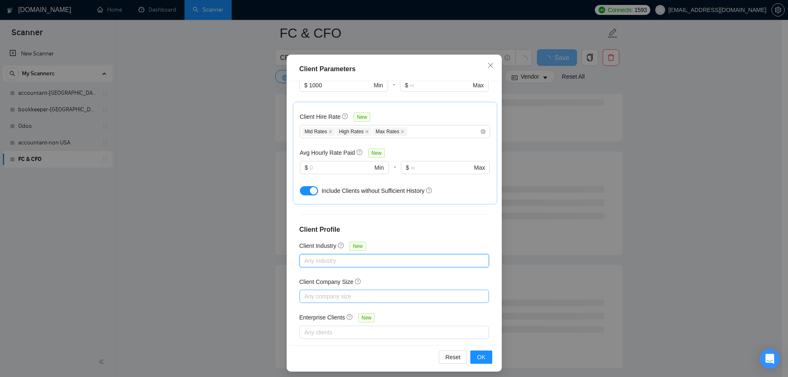
click at [319, 291] on div at bounding box center [390, 296] width 177 height 10
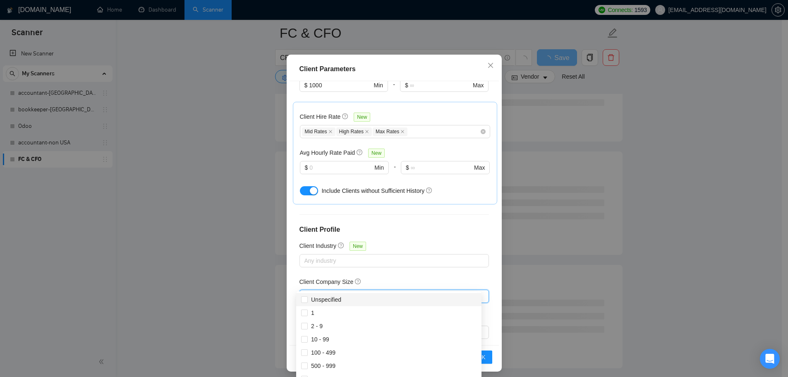
click at [319, 291] on div at bounding box center [390, 296] width 177 height 10
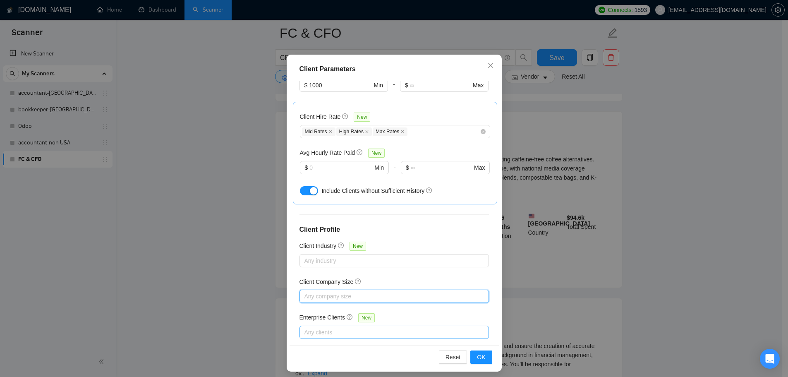
click at [321, 327] on div at bounding box center [390, 332] width 177 height 10
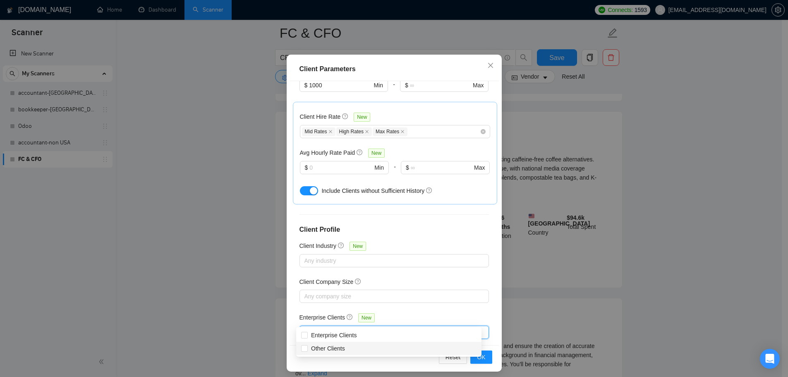
click at [481, 364] on div "Reset OK" at bounding box center [394, 357] width 209 height 24
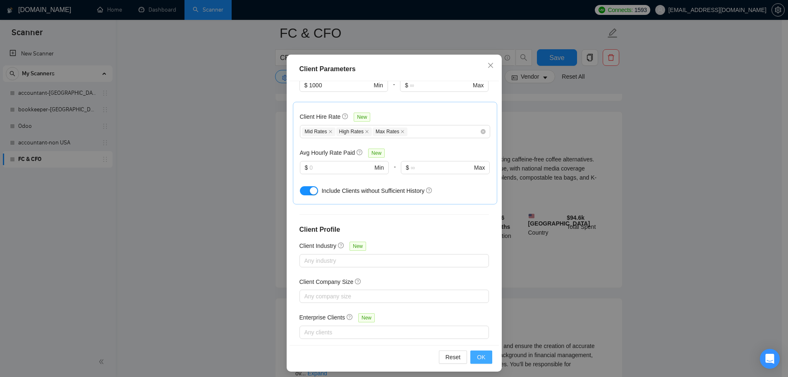
click at [480, 363] on button "OK" at bounding box center [481, 356] width 22 height 13
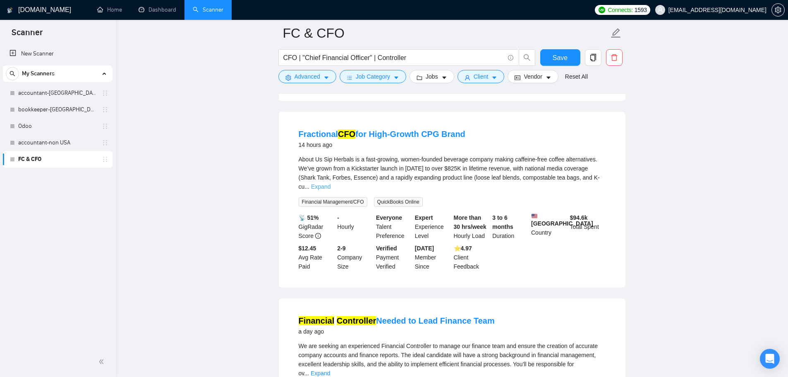
click at [331, 183] on link "Expand" at bounding box center [320, 186] width 19 height 7
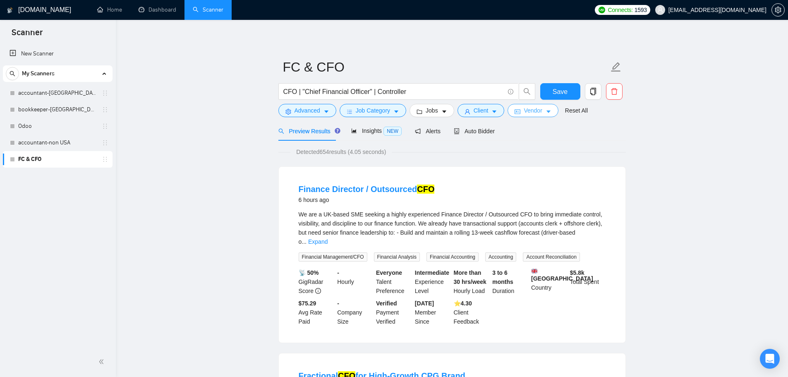
click at [537, 116] on button "Vendor" at bounding box center [533, 110] width 50 height 13
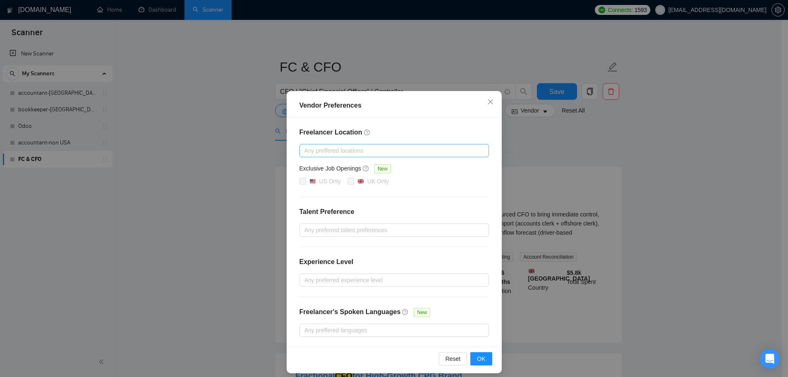
click at [325, 153] on div at bounding box center [390, 151] width 177 height 10
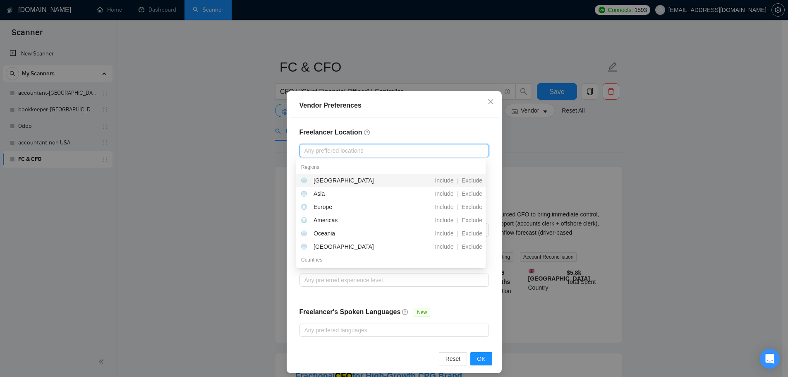
click at [325, 153] on div at bounding box center [390, 151] width 177 height 10
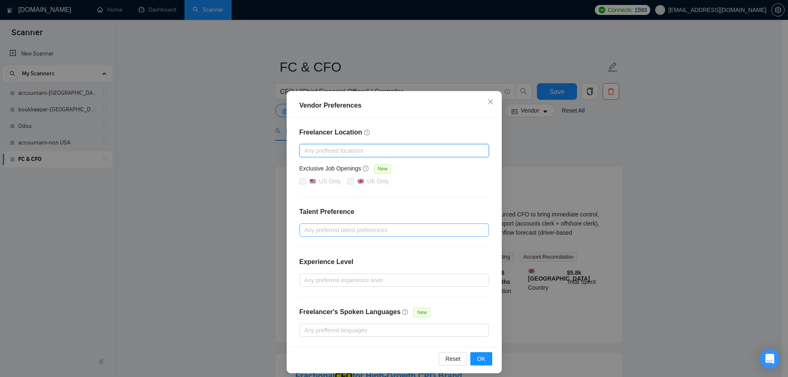
click at [325, 225] on div at bounding box center [390, 230] width 177 height 10
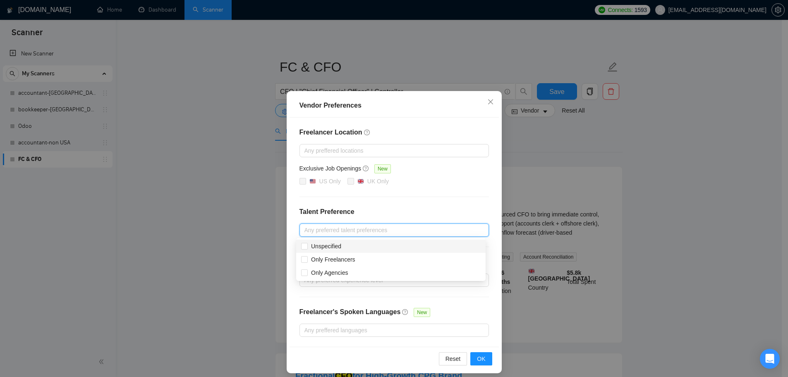
click at [371, 215] on h4 "Talent Preference" at bounding box center [394, 212] width 189 height 10
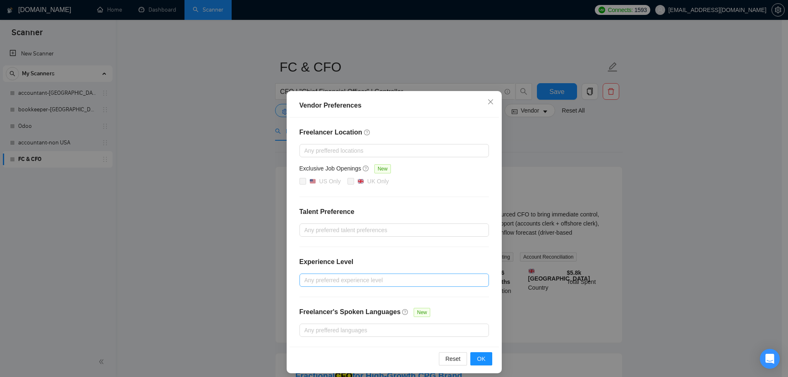
click at [317, 281] on div at bounding box center [390, 280] width 177 height 10
click at [321, 310] on span "Intermediate" at bounding box center [327, 309] width 32 height 7
click at [307, 310] on input "Intermediate" at bounding box center [304, 309] width 6 height 6
checkbox input "true"
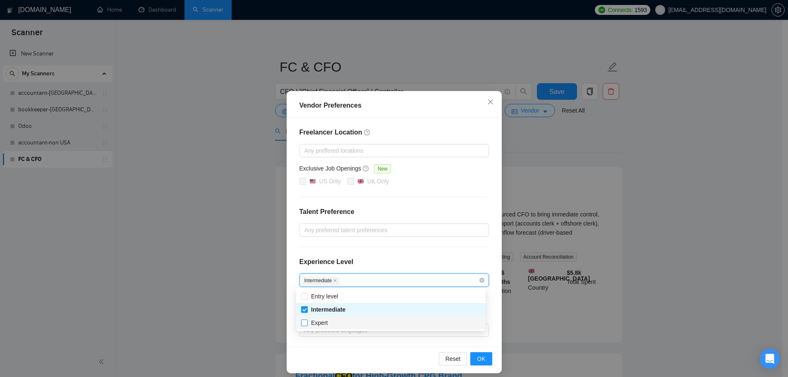
click at [319, 322] on span "Expert" at bounding box center [319, 322] width 17 height 7
click at [307, 322] on input "Expert" at bounding box center [304, 322] width 6 height 6
checkbox input "true"
click at [411, 233] on div at bounding box center [390, 230] width 177 height 10
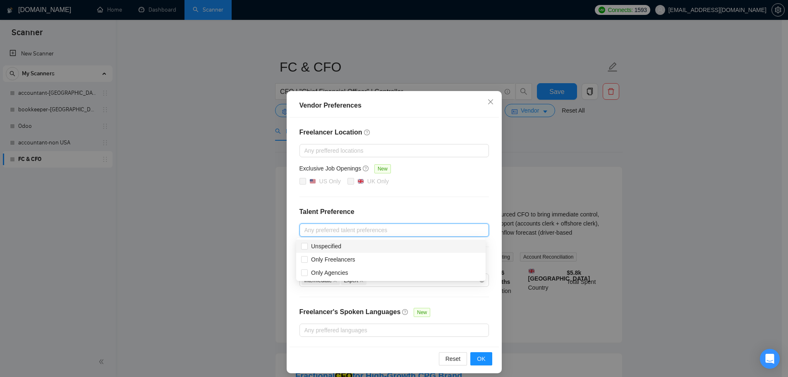
click at [425, 192] on div "Freelancer Location Any preffered locations Exclusive Job Openings New US Only …" at bounding box center [394, 232] width 209 height 229
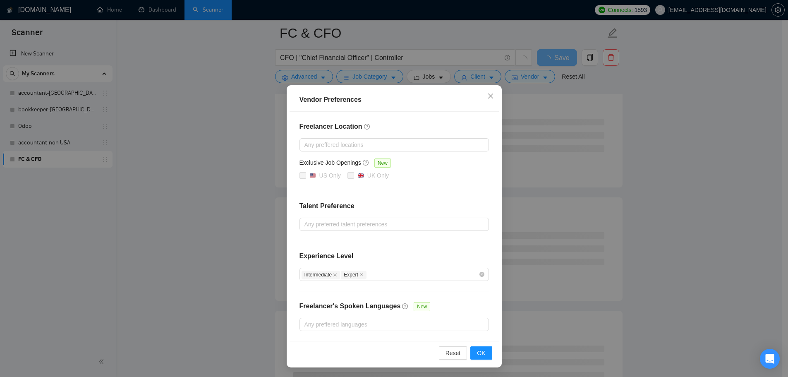
scroll to position [83, 0]
click at [370, 322] on div at bounding box center [390, 324] width 177 height 10
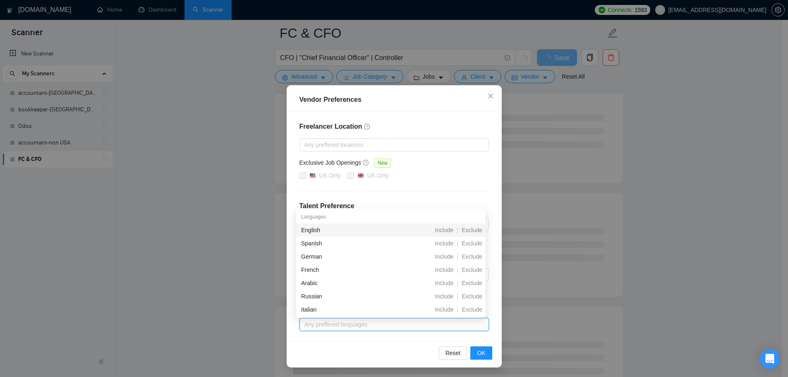
scroll to position [207, 0]
click at [476, 242] on span "Exclude" at bounding box center [471, 243] width 27 height 7
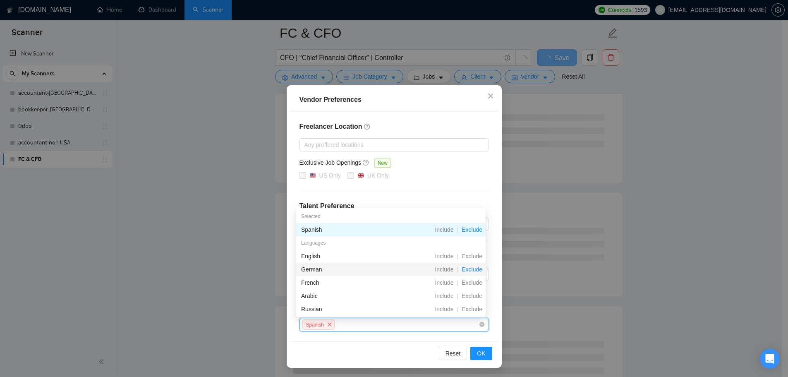
click at [473, 270] on span "Exclude" at bounding box center [471, 269] width 27 height 7
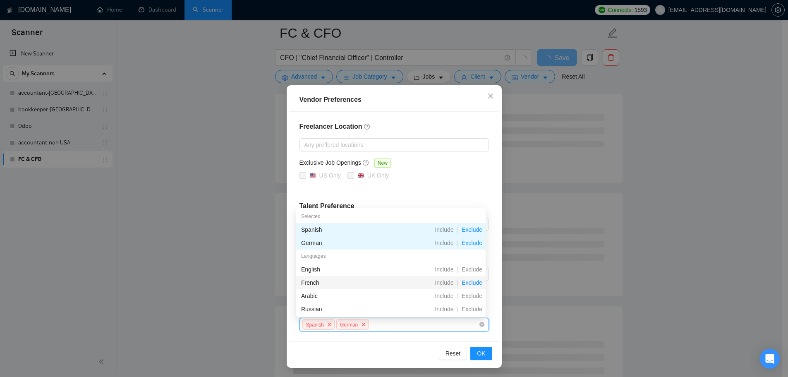
click at [472, 282] on span "Exclude" at bounding box center [471, 282] width 27 height 7
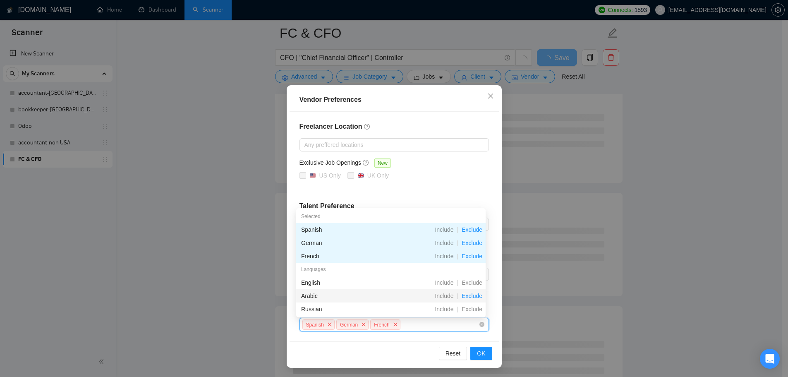
click at [473, 294] on span "Exclude" at bounding box center [471, 296] width 27 height 7
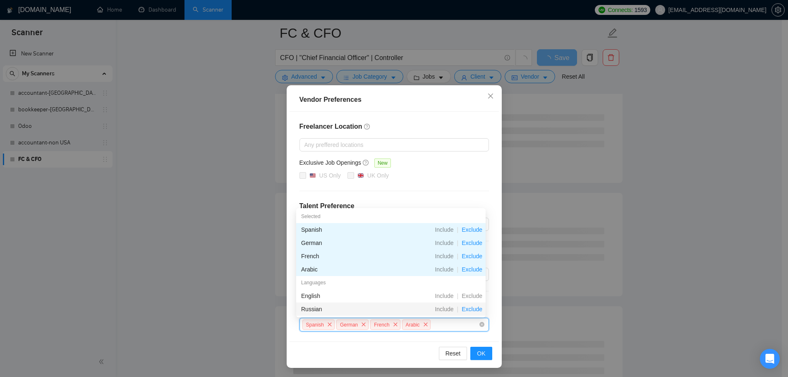
click at [475, 307] on span "Exclude" at bounding box center [471, 309] width 27 height 7
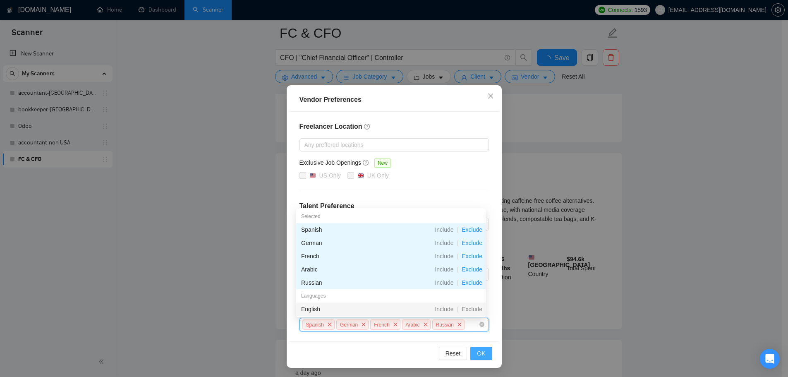
click at [472, 350] on button "OK" at bounding box center [481, 353] width 22 height 13
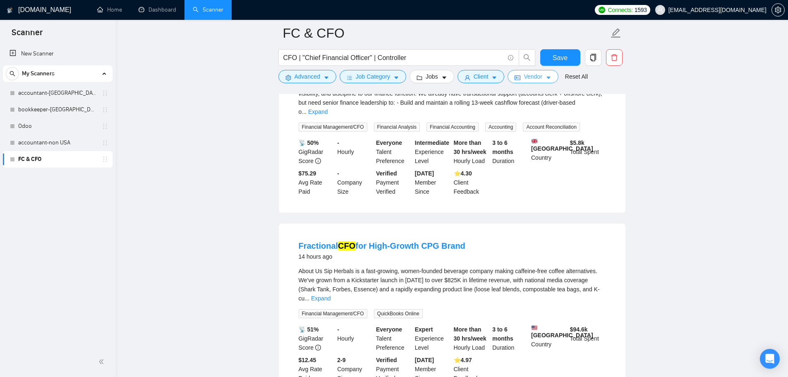
scroll to position [0, 0]
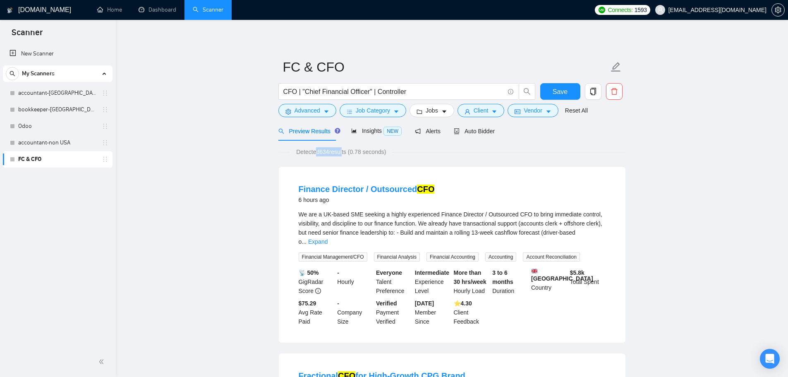
drag, startPoint x: 321, startPoint y: 151, endPoint x: 344, endPoint y: 153, distance: 23.3
click at [344, 153] on span "Detected 634 results (0.78 seconds)" at bounding box center [340, 151] width 101 height 9
click at [374, 129] on span "Insights NEW" at bounding box center [376, 130] width 50 height 7
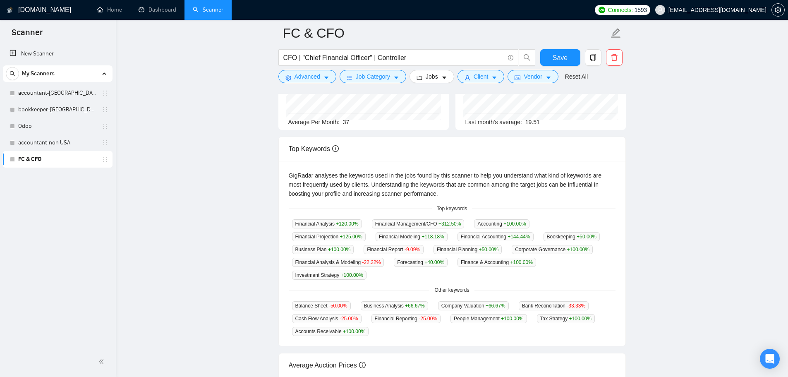
scroll to position [124, 0]
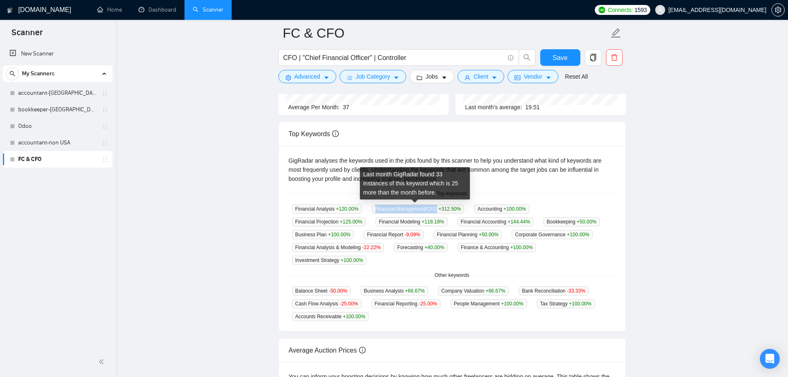
drag, startPoint x: 372, startPoint y: 210, endPoint x: 432, endPoint y: 210, distance: 60.0
click at [432, 210] on span "Financial Management/CFO +312.50 %" at bounding box center [418, 208] width 93 height 9
copy span "Financial Management/CFO"
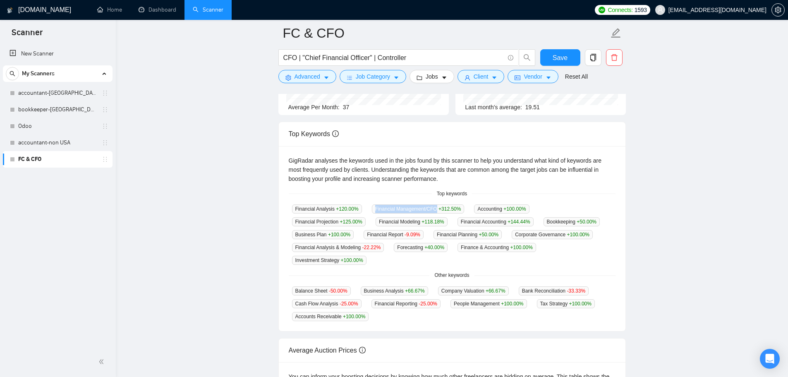
copy span "Financial Management/CFO"
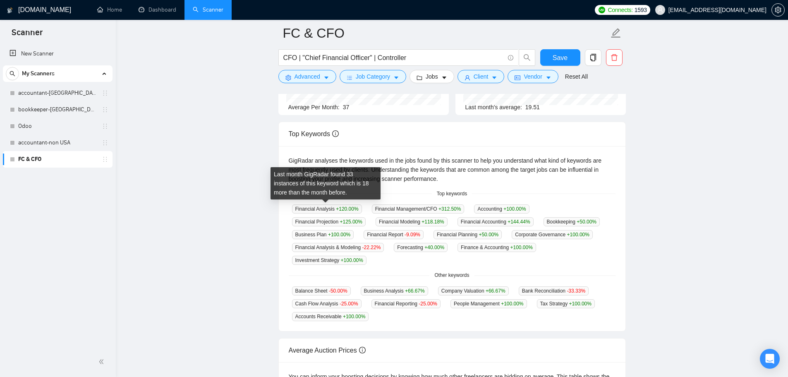
click at [313, 211] on span "Financial Analysis +120.00 %" at bounding box center [327, 208] width 70 height 9
click at [327, 207] on span "Financial Analysis +120.00 %" at bounding box center [327, 208] width 70 height 9
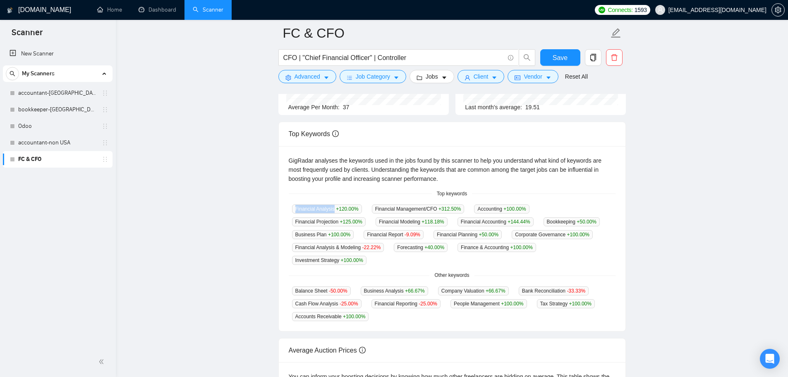
copy span "Financial Analysis"
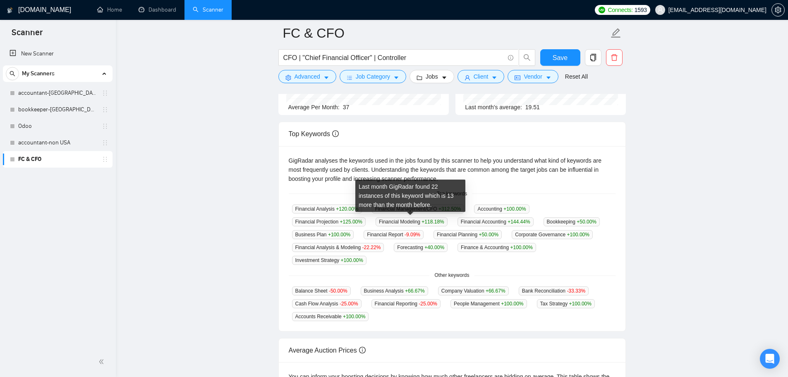
click at [458, 221] on span "Financial Accounting +144.44 %" at bounding box center [496, 221] width 76 height 9
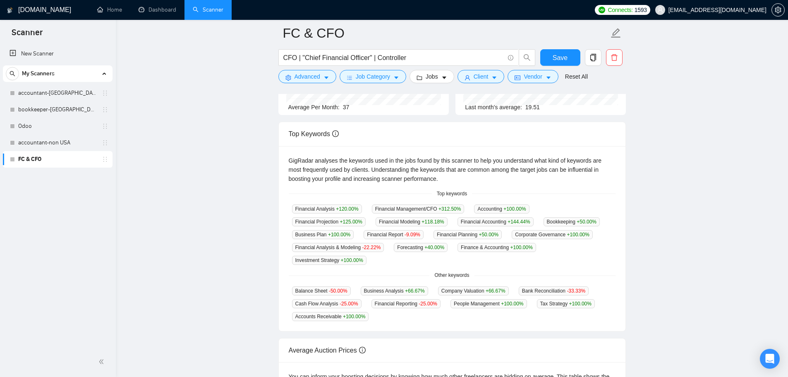
click at [434, 233] on span "Financial Planning +50.00 %" at bounding box center [468, 234] width 68 height 9
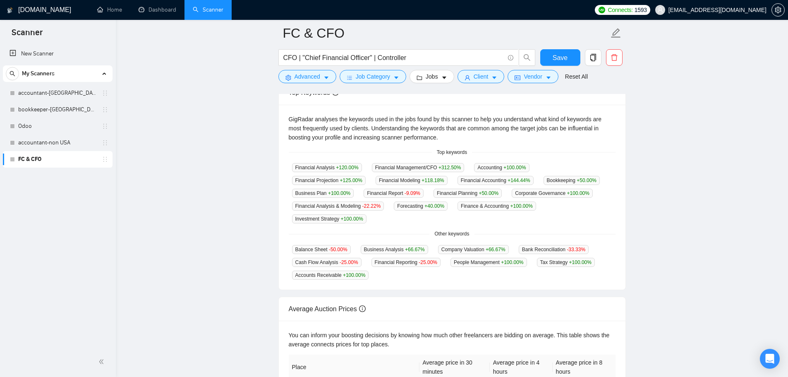
click at [223, 267] on main "FC & CFO CFO | "Chief Financial Officer" | Controller Save Advanced Job Categor…" at bounding box center [452, 161] width 646 height 587
click at [272, 206] on main "FC & CFO CFO | "Chief Financial Officer" | Controller Save Advanced Job Categor…" at bounding box center [452, 161] width 646 height 587
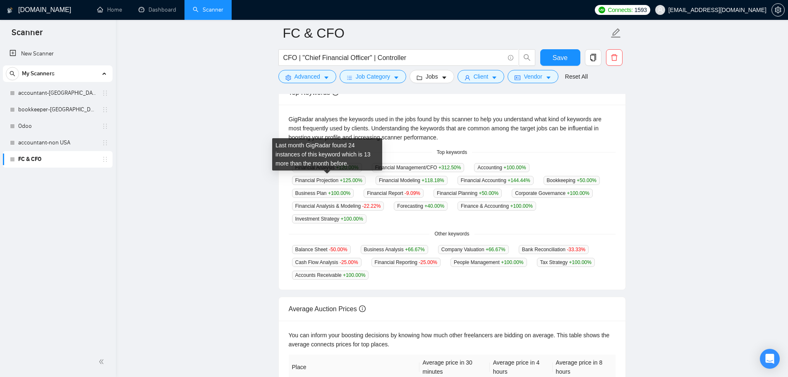
click at [376, 181] on span "Financial Modeling +118.18 %" at bounding box center [412, 180] width 72 height 9
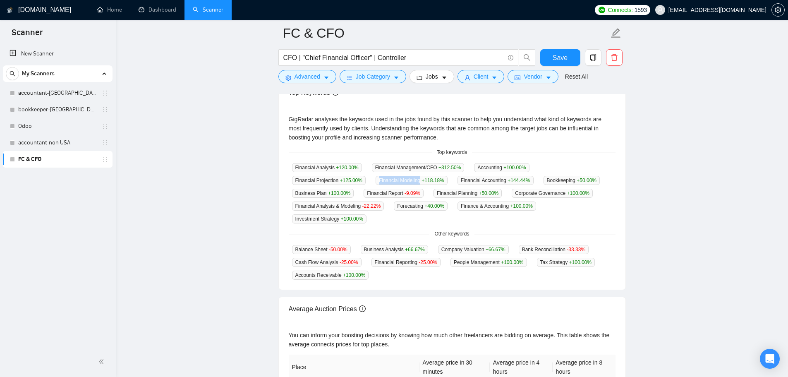
copy span "Financial Modeling"
click at [559, 198] on div "Financial Analysis +120.00 % Financial Management/CFO +312.50 % Accounting +100…" at bounding box center [452, 193] width 327 height 61
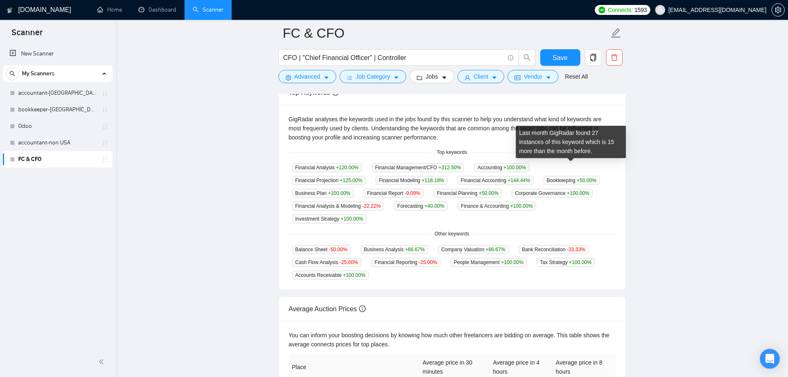
click at [366, 176] on span "Financial Projection +125.00 %" at bounding box center [329, 180] width 74 height 9
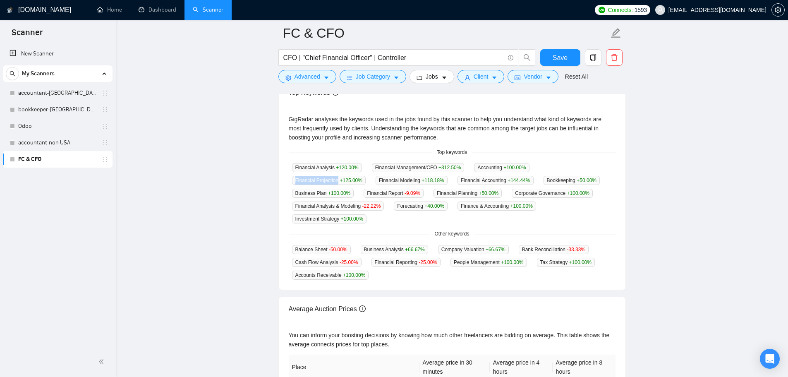
click at [366, 176] on span "Financial Projection +125.00 %" at bounding box center [329, 180] width 74 height 9
copy span "Financial Projection"
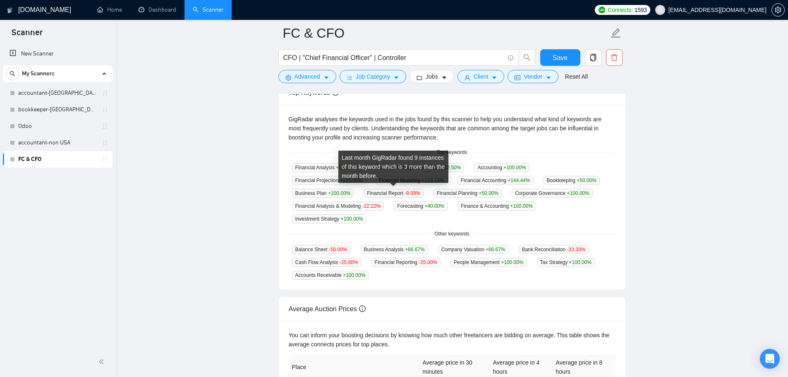
click at [396, 177] on div "Last month GigRadar found 9 instances of this keyword which is 3 more than the …" at bounding box center [393, 167] width 110 height 32
click at [383, 180] on div "Last month GigRadar found 9 instances of this keyword which is 3 more than the …" at bounding box center [393, 167] width 110 height 32
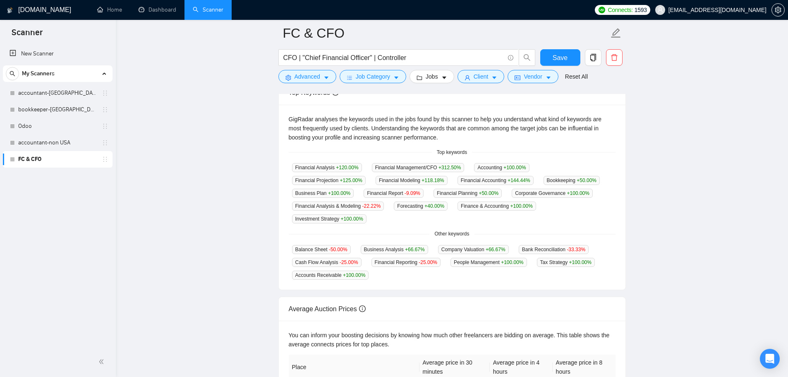
click at [221, 182] on main "FC & CFO CFO | "Chief Financial Officer" | Controller Save Advanced Job Categor…" at bounding box center [452, 161] width 646 height 587
click at [458, 179] on span "Financial Accounting +144.44 %" at bounding box center [496, 180] width 76 height 9
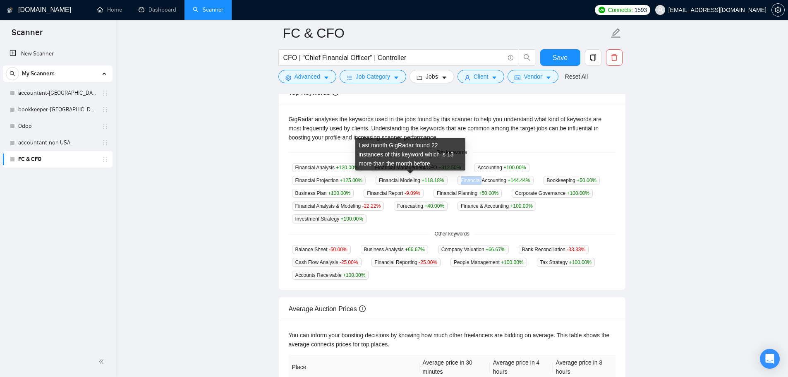
click at [458, 179] on span "Financial Accounting +144.44 %" at bounding box center [496, 180] width 76 height 9
click at [420, 184] on div "Financial Analysis +120.00 % Financial Management/CFO +312.50 % Accounting +100…" at bounding box center [452, 193] width 327 height 61
click at [458, 179] on span "Financial Accounting +144.44 %" at bounding box center [496, 180] width 76 height 9
click at [458, 178] on span "Financial Accounting +144.44 %" at bounding box center [496, 180] width 76 height 9
copy span "Financial Accounting"
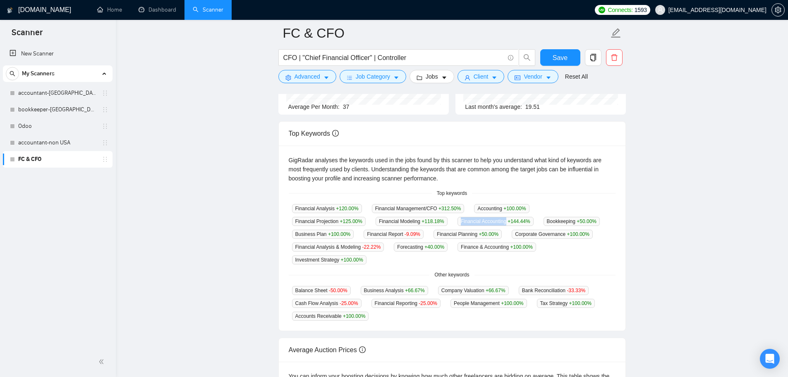
scroll to position [0, 0]
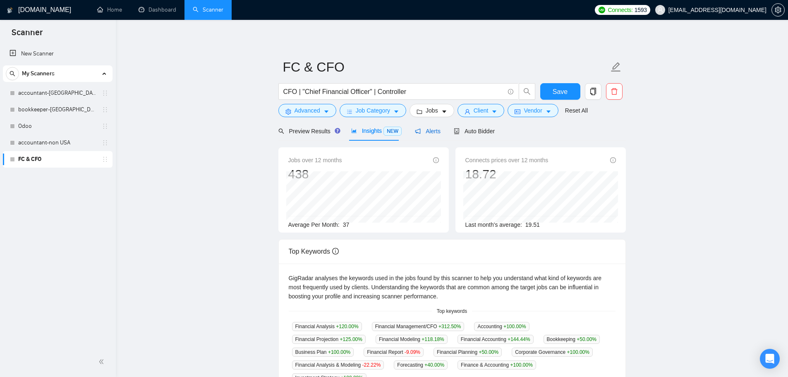
click at [425, 132] on span "Alerts" at bounding box center [428, 131] width 26 height 7
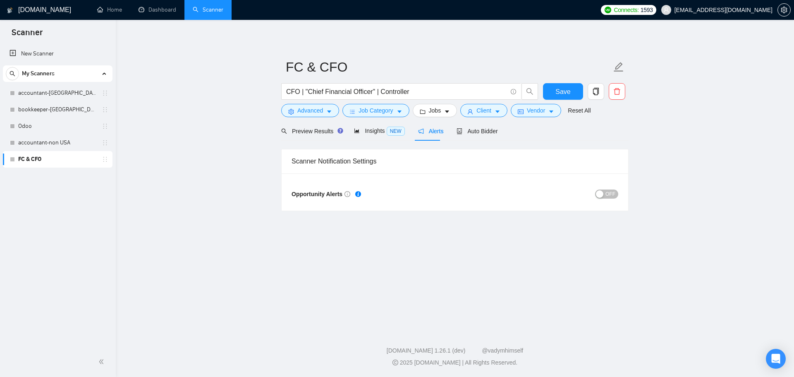
click at [348, 194] on icon "info-circle" at bounding box center [348, 194] width 6 height 6
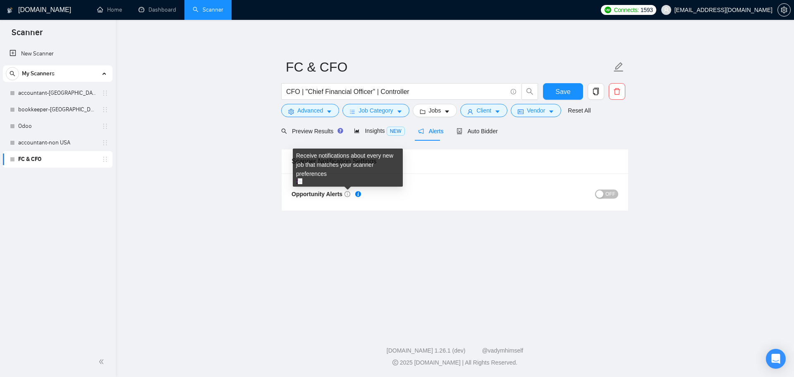
click at [357, 159] on div "Receive notifications about every new job that matches your scanner preferences" at bounding box center [348, 168] width 110 height 38
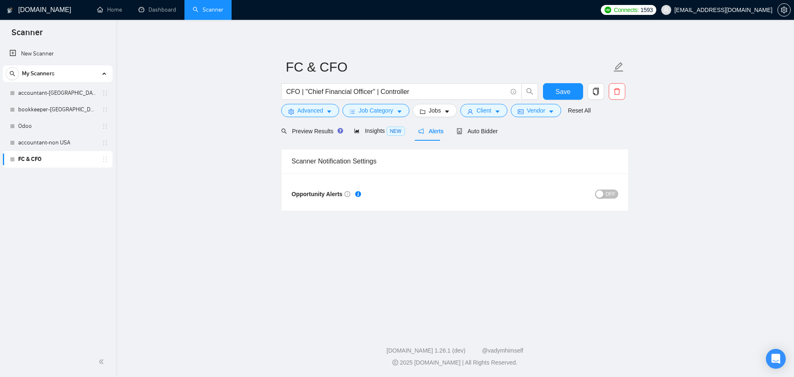
click at [619, 193] on div "Opportunity Alerts OFF" at bounding box center [455, 191] width 347 height 37
click at [610, 190] on span "OFF" at bounding box center [611, 193] width 10 height 9
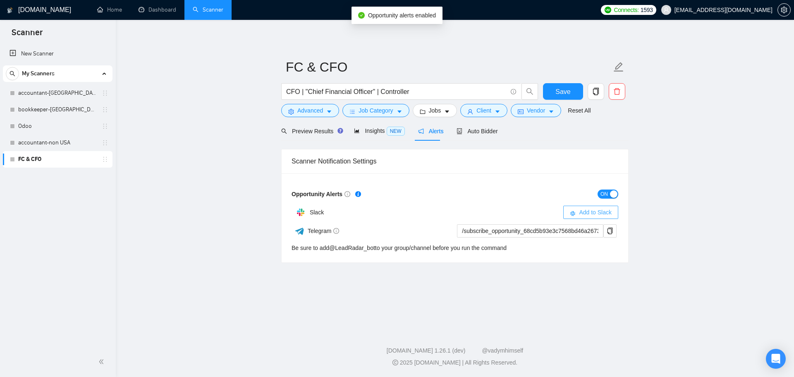
click at [600, 210] on span "Add to Slack" at bounding box center [595, 212] width 33 height 9
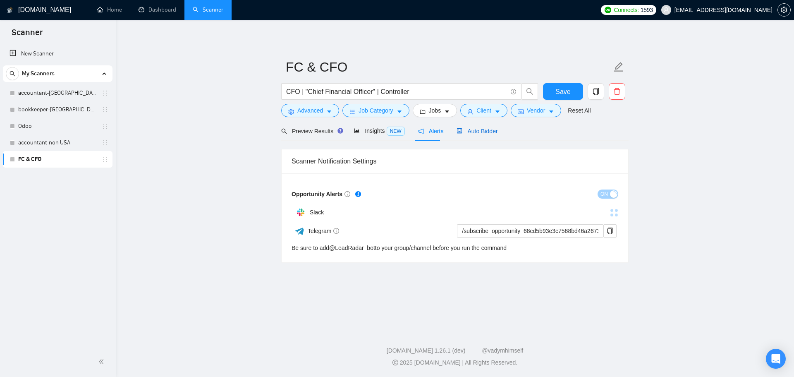
click at [459, 128] on span "Auto Bidder" at bounding box center [477, 131] width 41 height 7
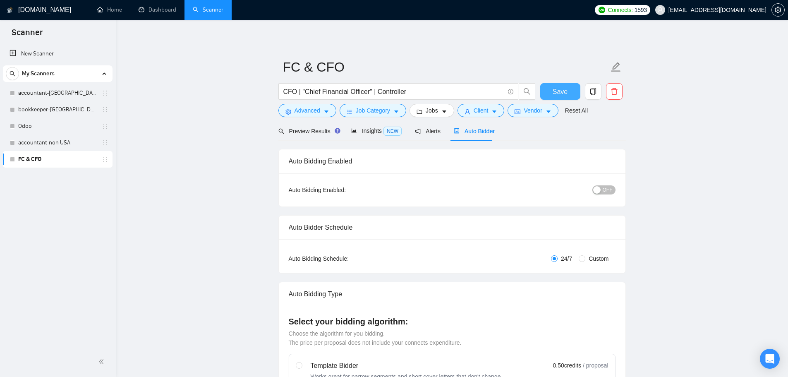
click at [575, 92] on button "Save" at bounding box center [560, 91] width 40 height 17
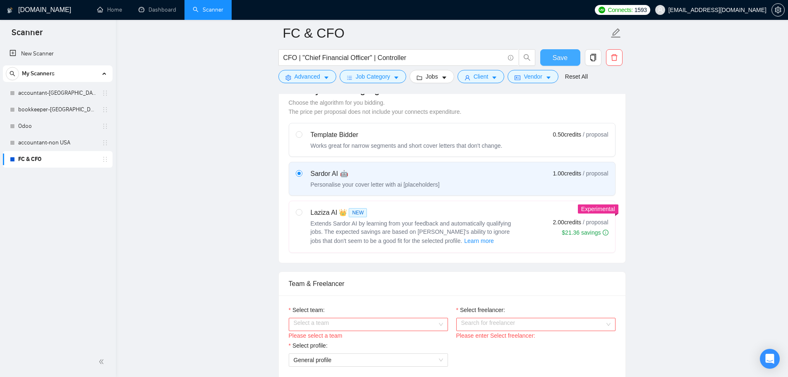
scroll to position [290, 0]
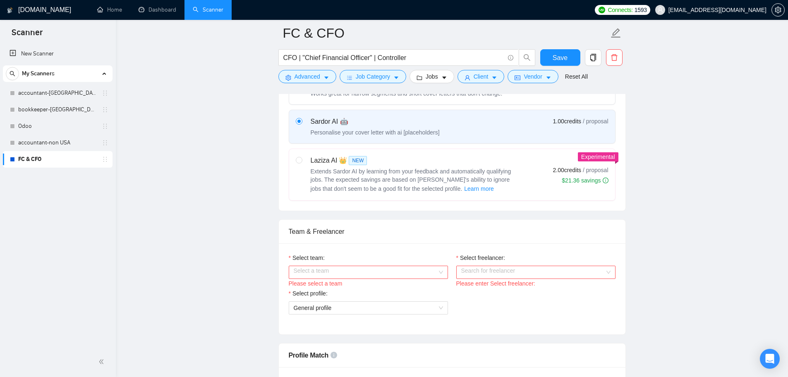
click at [290, 172] on label "Laziza AI 👑 NEW Extends Sardor AI by learning from your feedback and automatica…" at bounding box center [452, 174] width 326 height 51
click at [296, 163] on input "radio" at bounding box center [299, 160] width 6 height 6
radio input "true"
radio input "false"
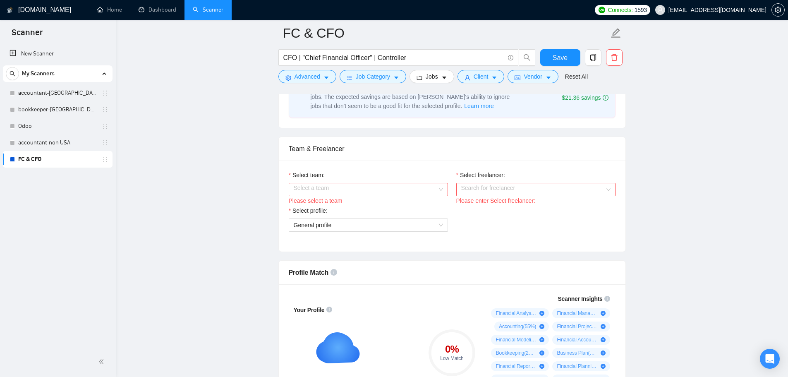
scroll to position [331, 0]
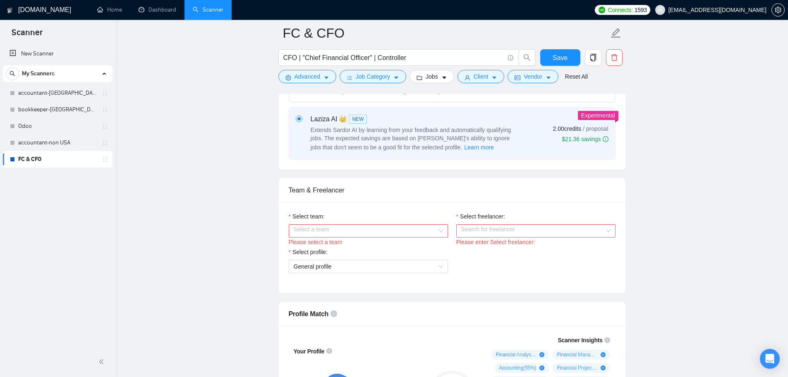
click at [341, 231] on input "Select team:" at bounding box center [366, 231] width 144 height 12
click at [314, 241] on div "Ficumen Consulting LLC" at bounding box center [367, 246] width 159 height 13
click at [457, 240] on div "Please enter Select freelancer:" at bounding box center [535, 241] width 159 height 9
click at [476, 235] on input "Select freelancer:" at bounding box center [533, 231] width 144 height 12
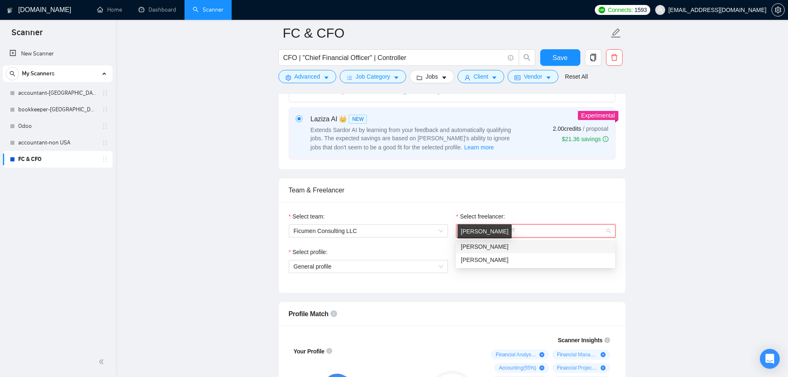
click at [492, 249] on span "Muhammad Ali" at bounding box center [485, 246] width 48 height 7
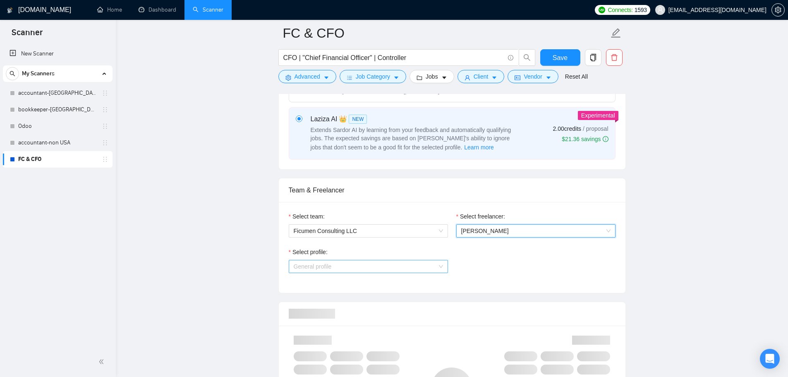
click at [387, 265] on span "General profile" at bounding box center [368, 266] width 149 height 12
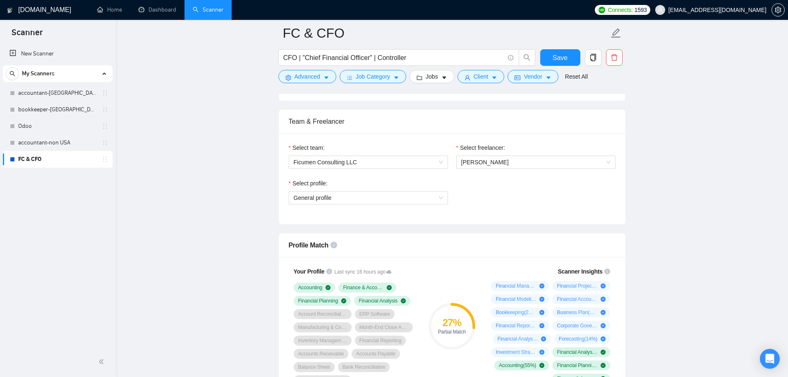
scroll to position [455, 0]
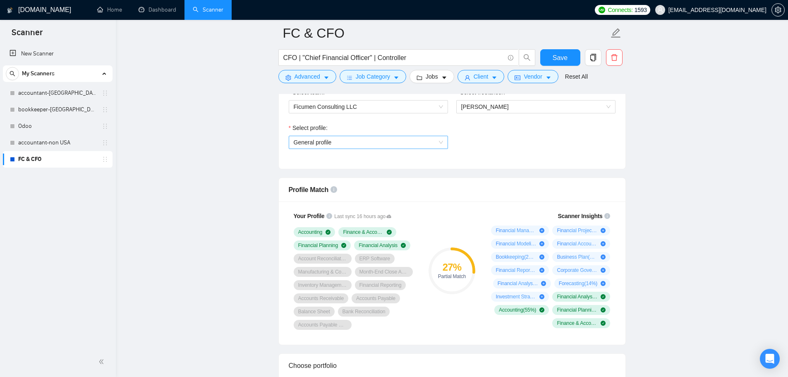
click at [330, 138] on span "General profile" at bounding box center [368, 142] width 149 height 12
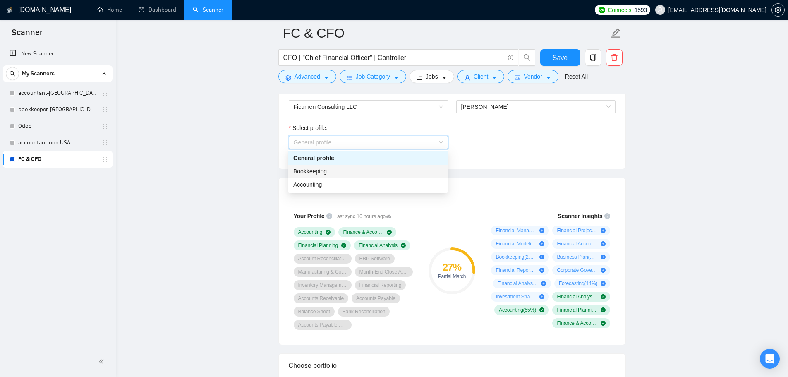
click at [321, 171] on span "Bookkeeping" at bounding box center [310, 171] width 34 height 7
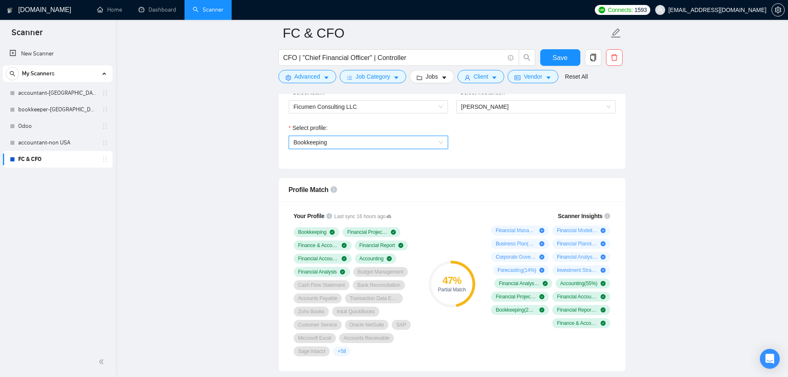
click at [338, 144] on span "Bookkeeping" at bounding box center [368, 142] width 149 height 12
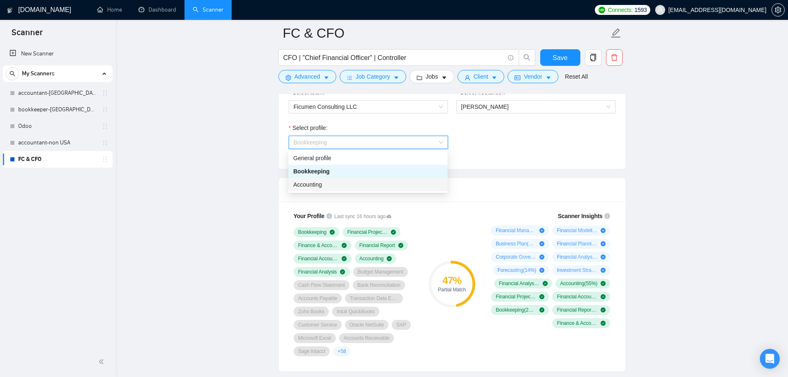
click at [327, 181] on div "Accounting" at bounding box center [367, 184] width 149 height 9
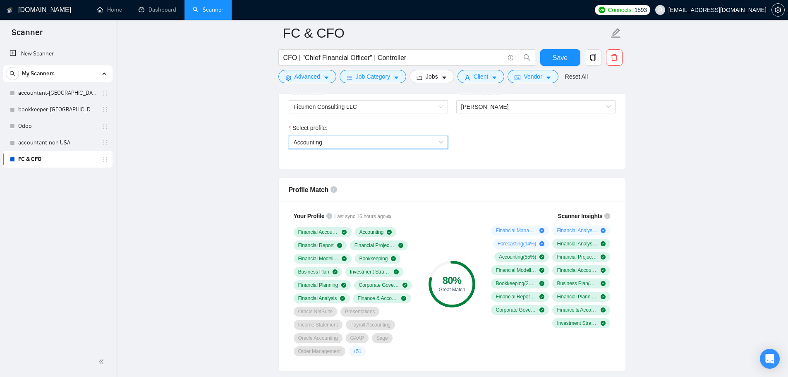
click at [346, 144] on span "Accounting" at bounding box center [368, 142] width 149 height 12
click at [330, 168] on div "Bookkeeping" at bounding box center [367, 171] width 149 height 9
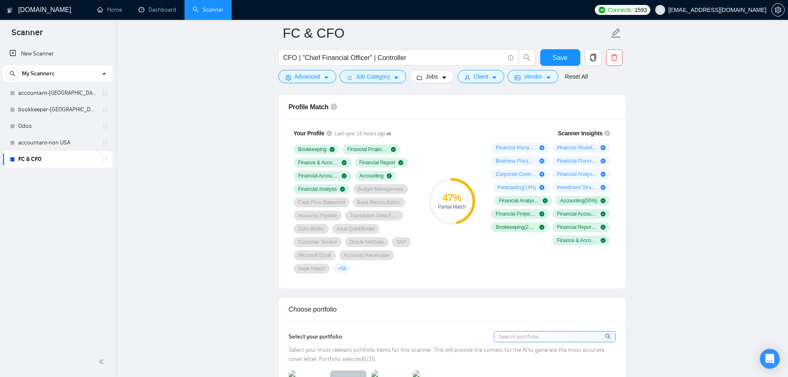
scroll to position [703, 0]
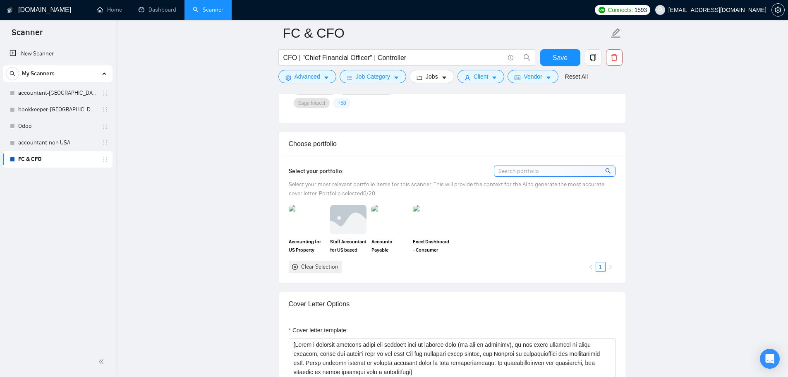
click at [524, 175] on input at bounding box center [554, 171] width 121 height 10
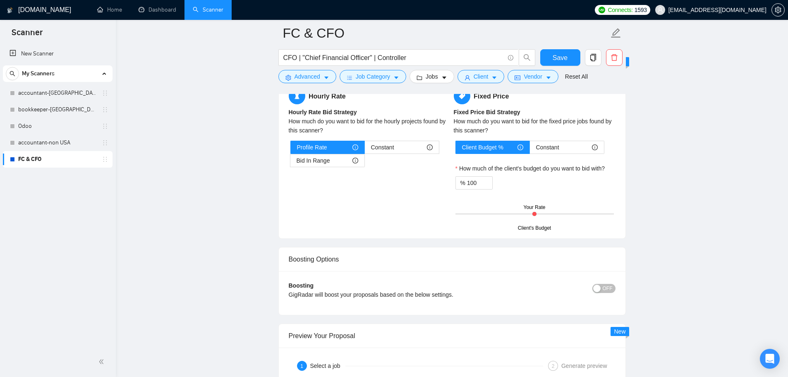
scroll to position [1283, 0]
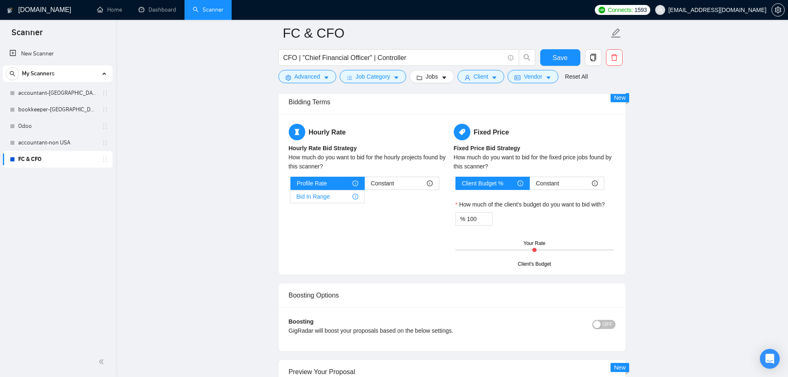
click at [316, 201] on span "Bid In Range" at bounding box center [314, 196] width 34 height 12
click at [290, 199] on input "Bid In Range" at bounding box center [290, 199] width 0 height 0
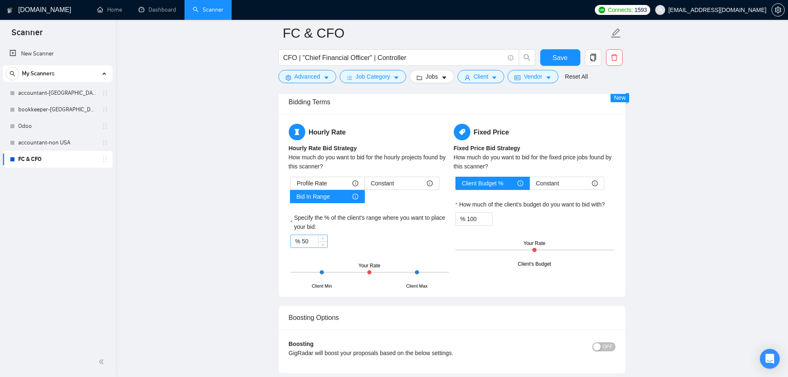
click at [313, 245] on input "50" at bounding box center [314, 241] width 25 height 12
type input "7"
type input "50"
click at [476, 216] on input "100" at bounding box center [479, 219] width 25 height 12
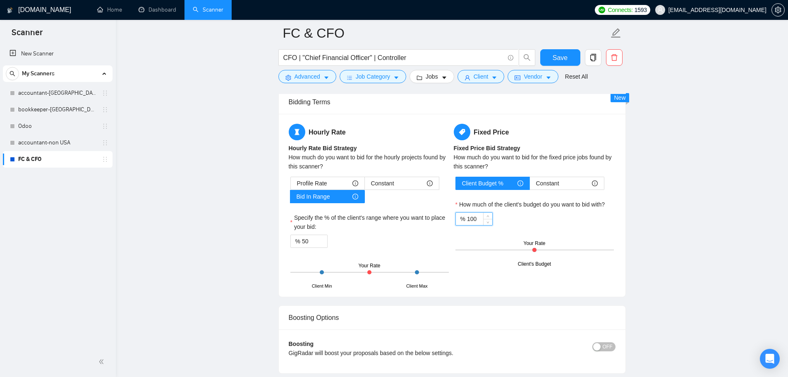
click at [476, 216] on input "100" at bounding box center [479, 219] width 25 height 12
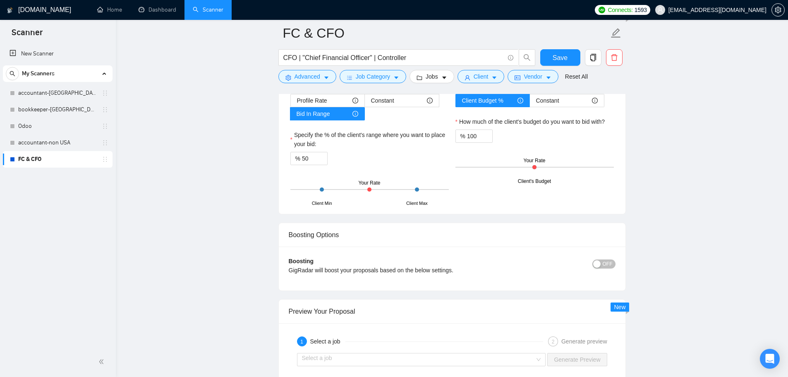
drag, startPoint x: 358, startPoint y: 270, endPoint x: 388, endPoint y: 276, distance: 29.9
click at [432, 274] on div "GigRadar will boost your proposals based on the below settings." at bounding box center [411, 270] width 245 height 9
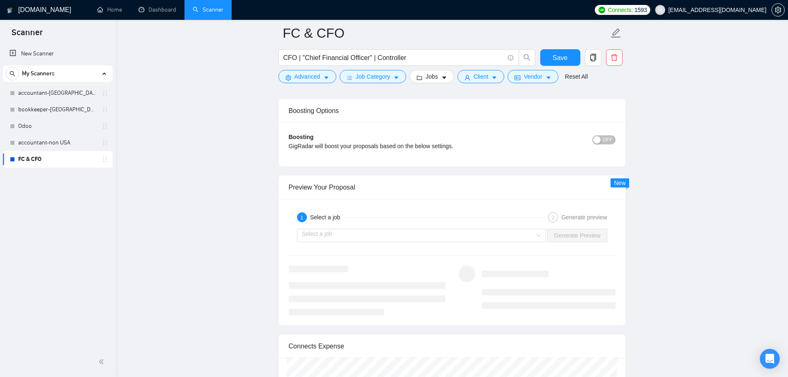
scroll to position [1572, 0]
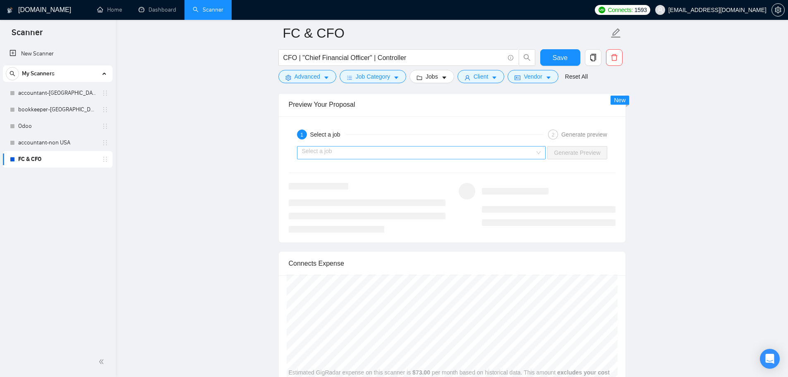
click at [354, 155] on input "search" at bounding box center [418, 152] width 233 height 12
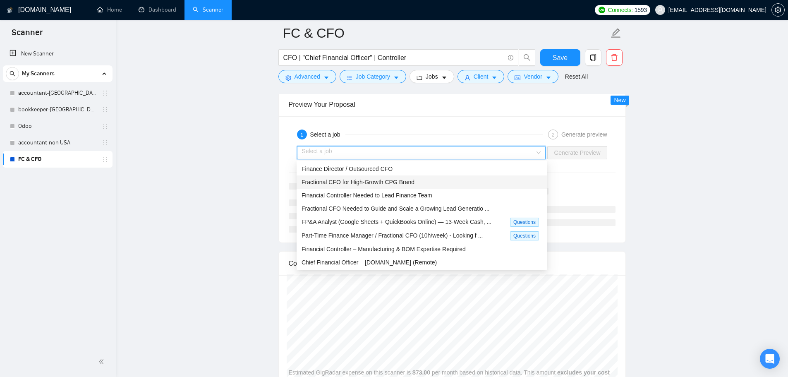
click at [338, 184] on span "Fractional CFO for High-Growth CPG Brand" at bounding box center [358, 182] width 113 height 7
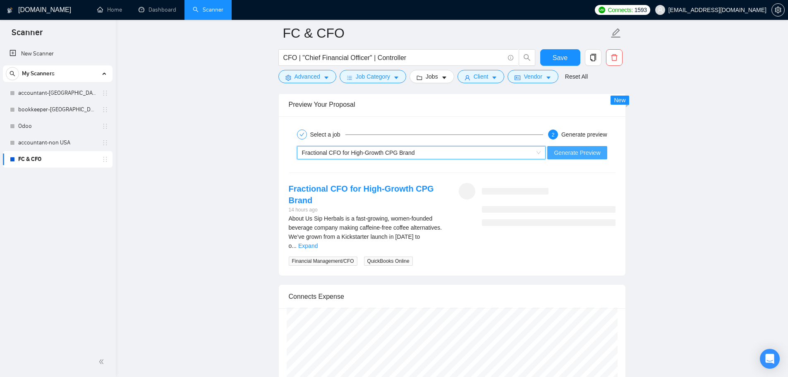
click at [598, 151] on span "Generate Preview" at bounding box center [577, 152] width 46 height 9
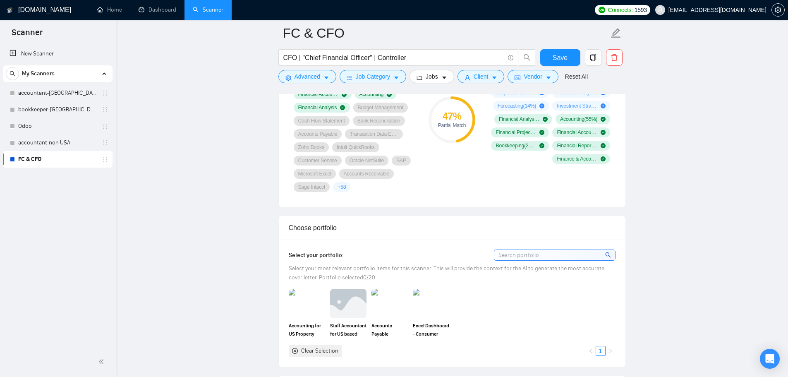
scroll to position [703, 0]
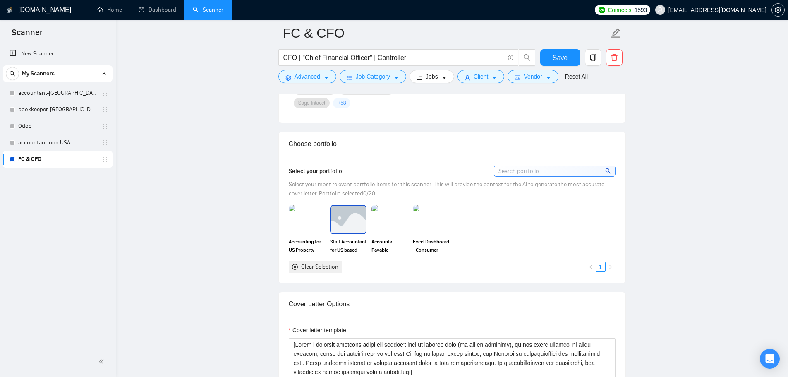
click at [348, 227] on img at bounding box center [348, 219] width 35 height 27
click at [510, 171] on input at bounding box center [554, 171] width 121 height 10
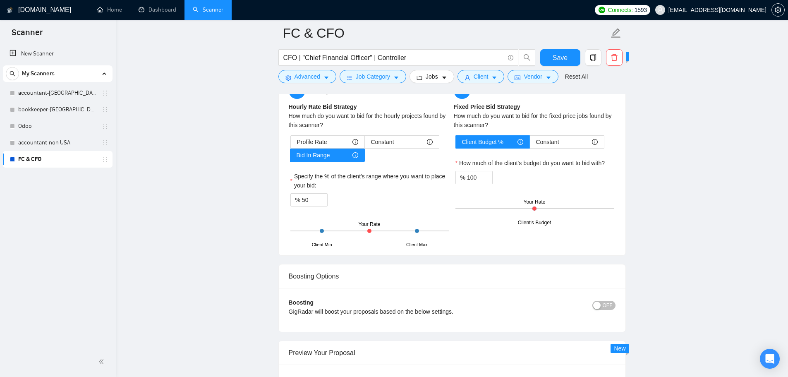
scroll to position [1489, 0]
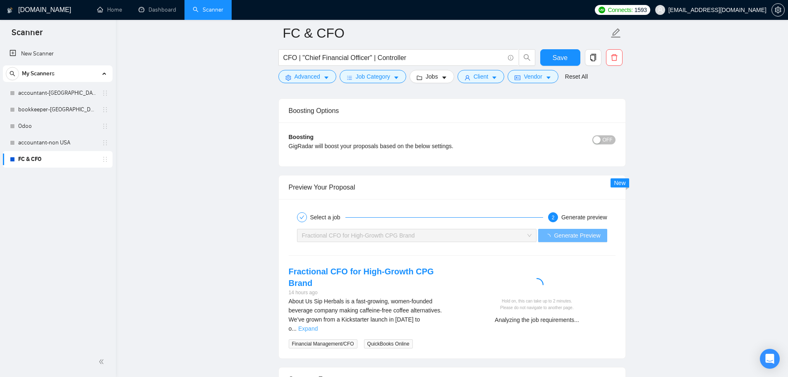
click at [318, 325] on link "Expand" at bounding box center [307, 328] width 19 height 7
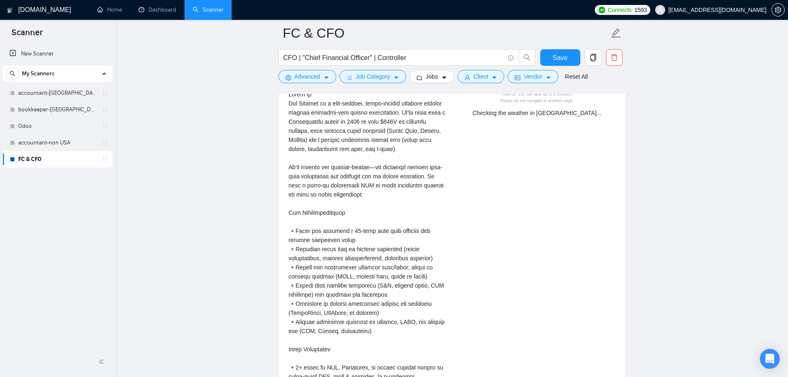
scroll to position [1655, 0]
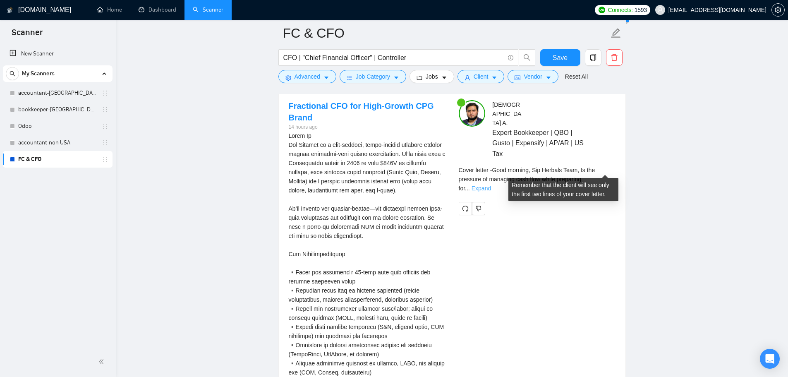
click at [491, 185] on link "Expand" at bounding box center [481, 188] width 19 height 7
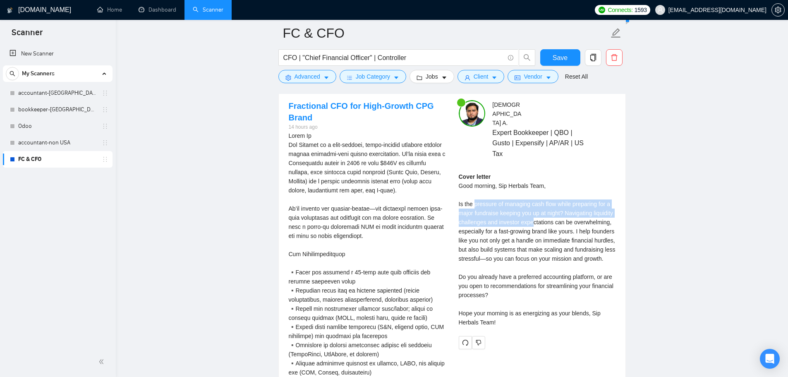
drag, startPoint x: 474, startPoint y: 194, endPoint x: 556, endPoint y: 223, distance: 87.5
click at [556, 219] on div "Cover letter Good morning, Sip Herbals Team, Is the pressure of managing cash f…" at bounding box center [537, 249] width 157 height 155
click at [556, 223] on div "Cover letter Good morning, Sip Herbals Team, Is the pressure of managing cash f…" at bounding box center [537, 249] width 157 height 155
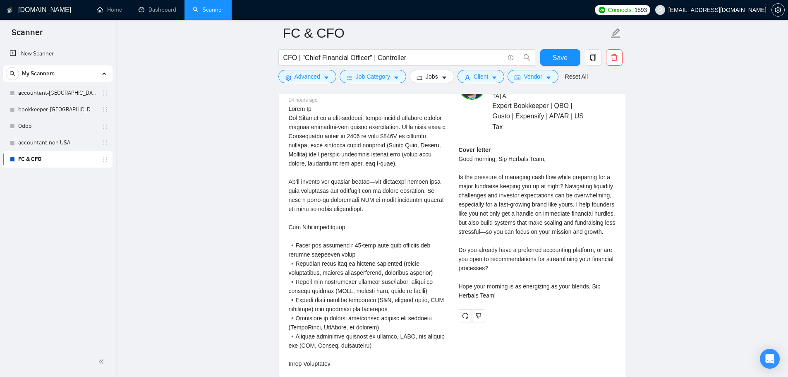
scroll to position [1696, 0]
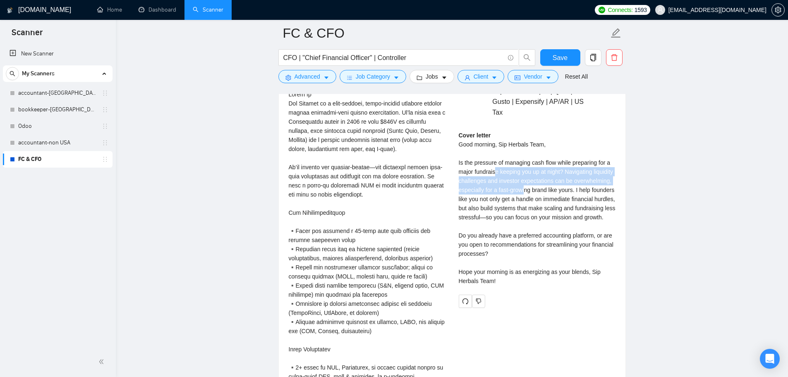
drag, startPoint x: 501, startPoint y: 158, endPoint x: 565, endPoint y: 196, distance: 74.4
click at [564, 188] on div "Cover letter Good morning, Sip Herbals Team, Is the pressure of managing cash f…" at bounding box center [537, 208] width 157 height 155
click at [565, 196] on div "Cover letter Good morning, Sip Herbals Team, Is the pressure of managing cash f…" at bounding box center [537, 208] width 157 height 155
drag, startPoint x: 477, startPoint y: 160, endPoint x: 549, endPoint y: 209, distance: 87.0
click at [549, 199] on div "Cover letter Good morning, Sip Herbals Team, Is the pressure of managing cash f…" at bounding box center [537, 208] width 157 height 155
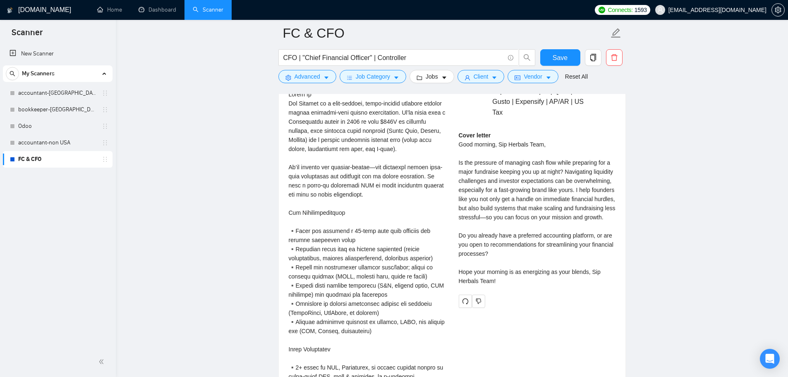
click at [549, 210] on div "Cover letter Good morning, Sip Herbals Team, Is the pressure of managing cash f…" at bounding box center [537, 208] width 157 height 155
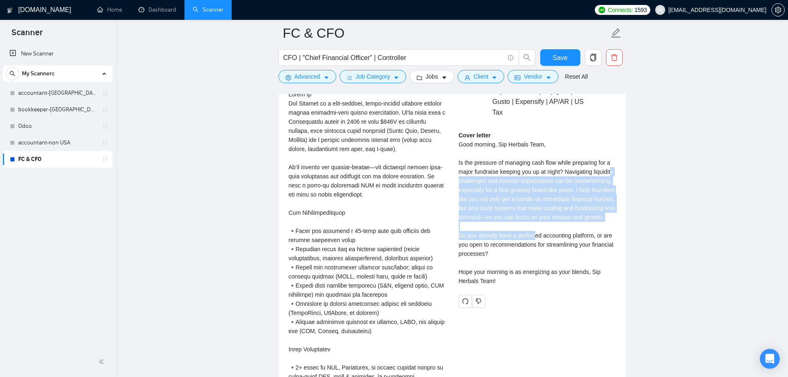
drag, startPoint x: 513, startPoint y: 177, endPoint x: 534, endPoint y: 230, distance: 57.2
click at [534, 230] on div "Cover letter Good morning, Sip Herbals Team, Is the pressure of managing cash f…" at bounding box center [537, 208] width 157 height 155
click at [535, 233] on div "Cover letter Good morning, Sip Herbals Team, Is the pressure of managing cash f…" at bounding box center [537, 208] width 157 height 155
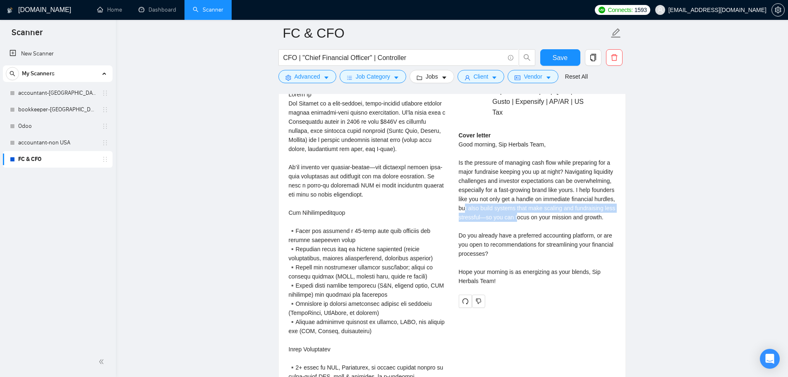
drag, startPoint x: 537, startPoint y: 195, endPoint x: 569, endPoint y: 235, distance: 50.7
click at [571, 211] on div "Cover letter Good morning, Sip Herbals Team, Is the pressure of managing cash f…" at bounding box center [537, 208] width 157 height 155
click at [569, 235] on div "Cover letter Good morning, Sip Herbals Team, Is the pressure of managing cash f…" at bounding box center [537, 208] width 157 height 155
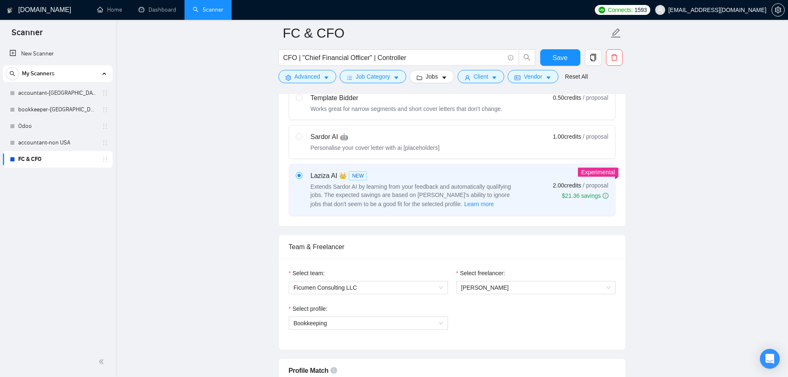
scroll to position [207, 0]
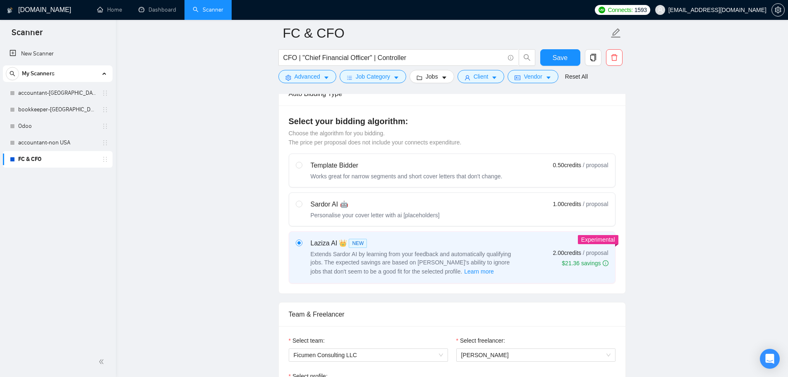
click at [347, 259] on span "Extends Sardor AI by learning from your feedback and automatically qualifying j…" at bounding box center [411, 263] width 201 height 24
click at [302, 245] on input "radio" at bounding box center [299, 243] width 6 height 6
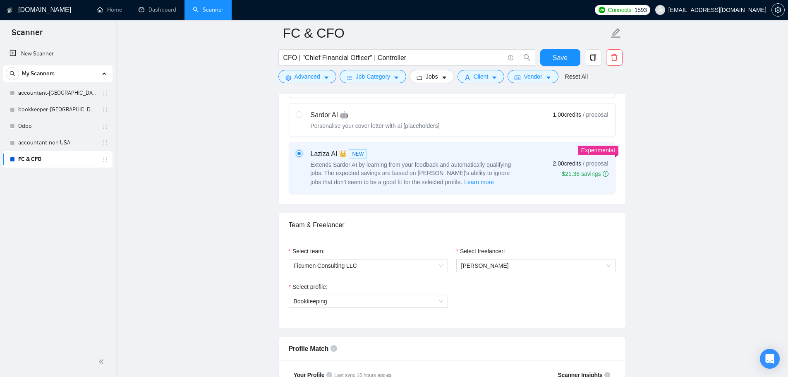
scroll to position [372, 0]
